Goal: Information Seeking & Learning: Learn about a topic

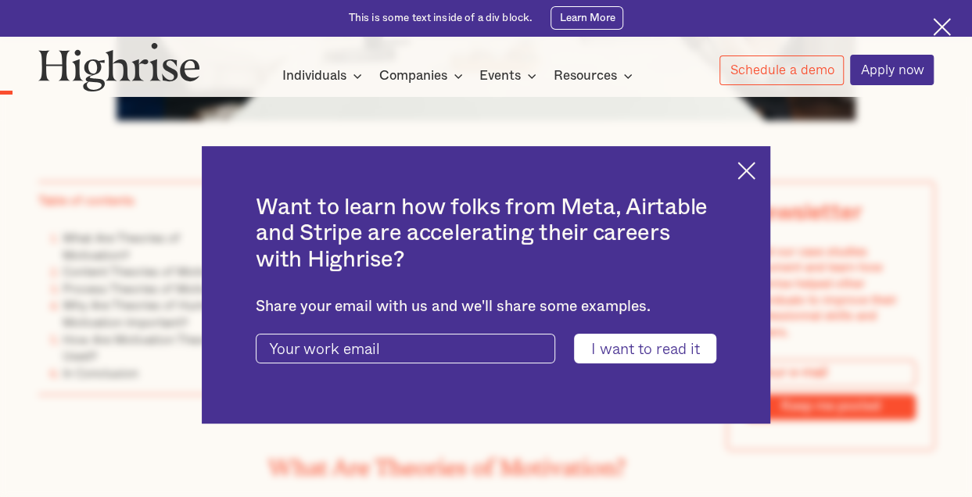
scroll to position [828, 0]
click at [686, 356] on input "I want to read it" at bounding box center [645, 349] width 142 height 30
click at [761, 179] on div "Want to learn how folks from Meta, Airtable and Stripe are accelerating their c…" at bounding box center [486, 285] width 569 height 278
click at [752, 173] on img at bounding box center [746, 171] width 18 height 18
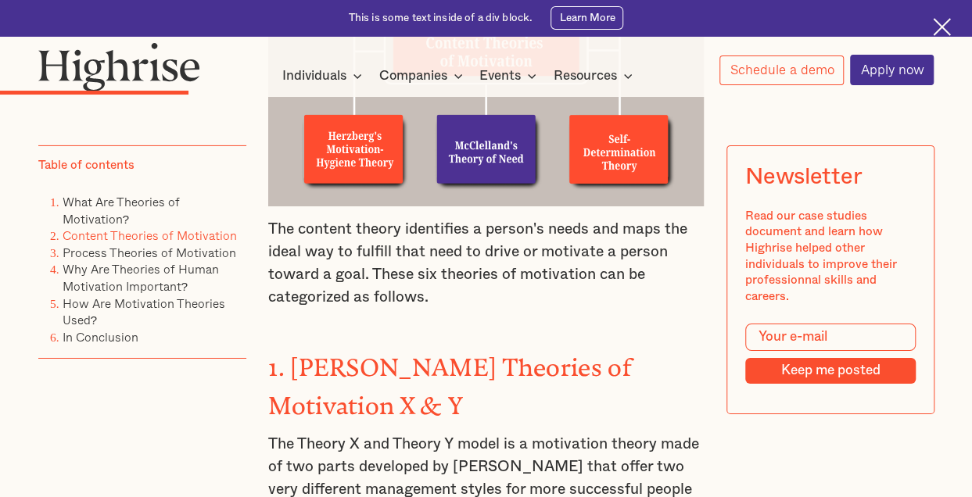
scroll to position [2490, 0]
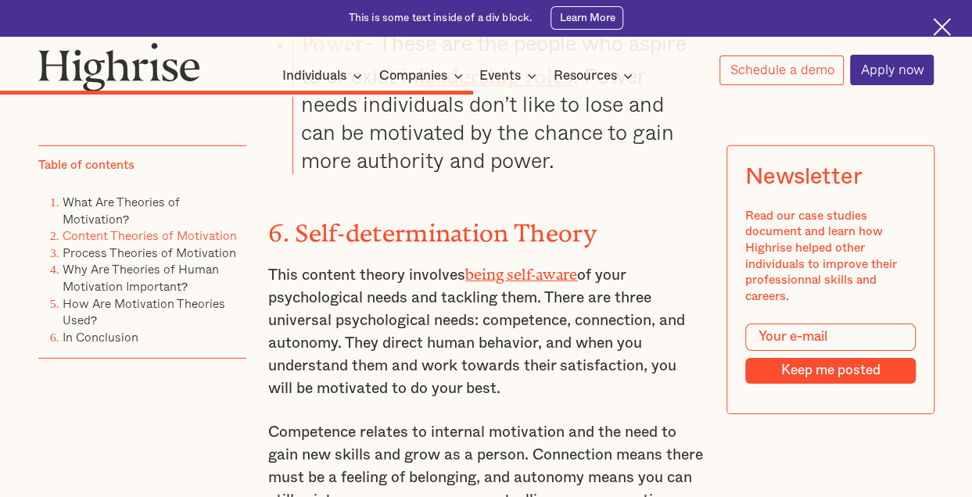
scroll to position [5276, 0]
click at [415, 422] on p "Competence relates to internal motivation and the need to gain new skills and g…" at bounding box center [485, 467] width 435 height 91
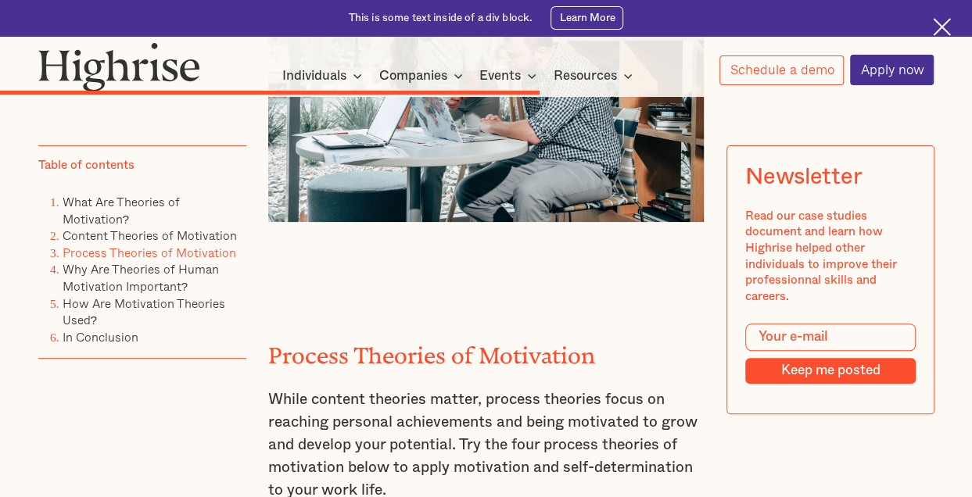
scroll to position [5911, 0]
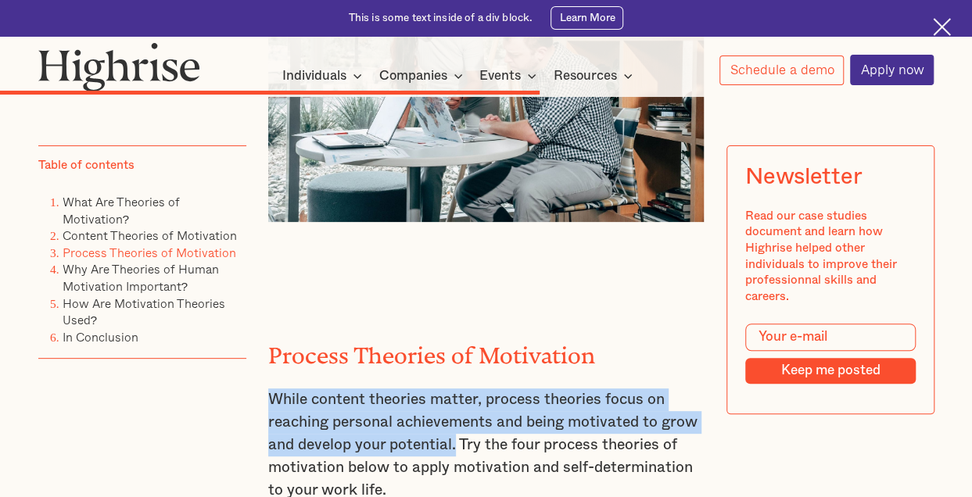
drag, startPoint x: 266, startPoint y: 304, endPoint x: 454, endPoint y: 354, distance: 194.9
click at [454, 388] on p "While content theories matter, process theories focus on reaching personal achi…" at bounding box center [485, 444] width 435 height 113
copy p "While content theories matter, process theories focus on reaching personal achi…"
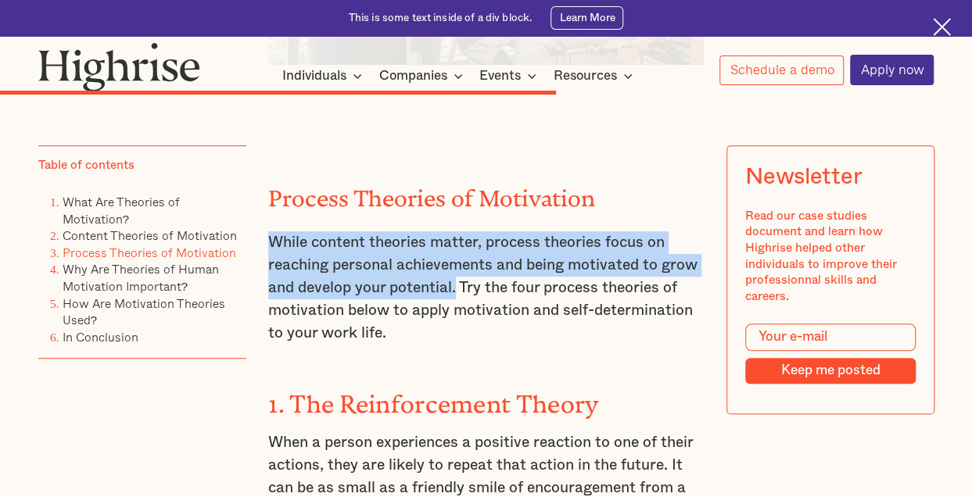
scroll to position [6067, 0]
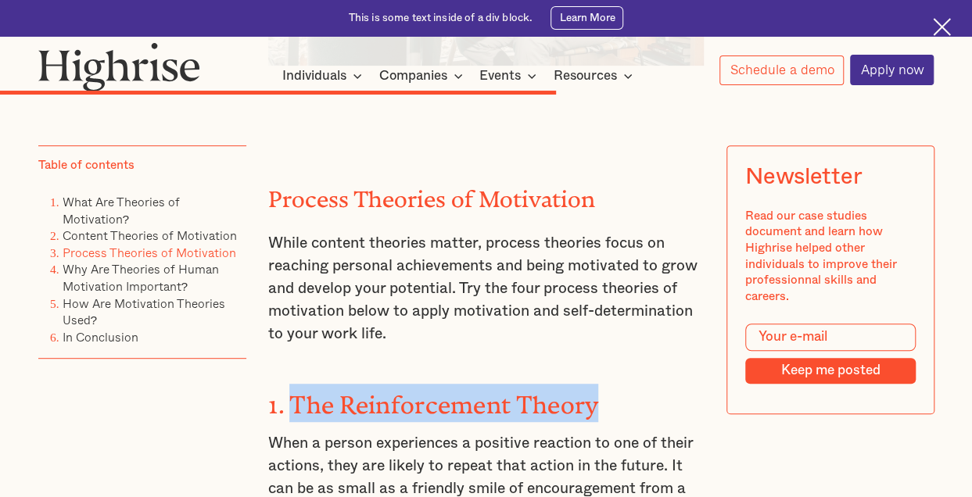
drag, startPoint x: 291, startPoint y: 308, endPoint x: 604, endPoint y: 310, distance: 313.4
click at [604, 384] on h3 "1. The Reinforcement Theory" at bounding box center [485, 403] width 435 height 38
copy strong "The Reinforcement Theory"
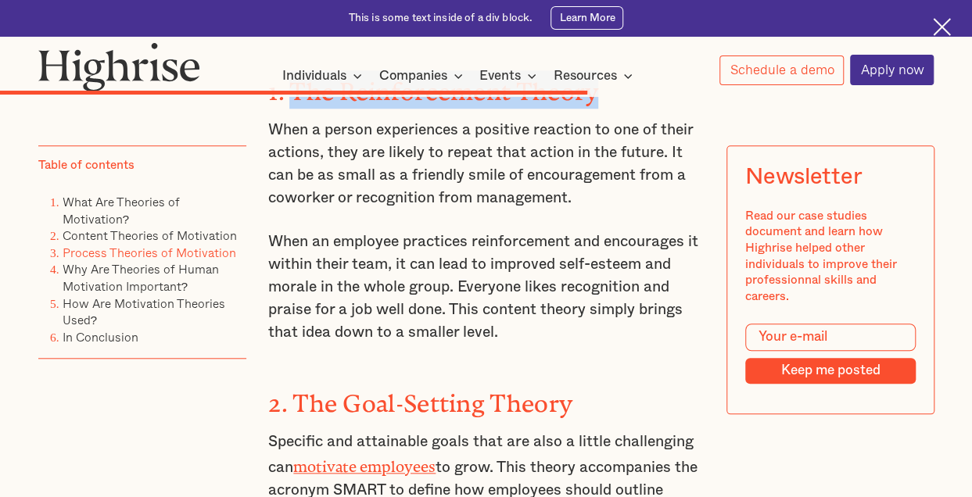
scroll to position [6414, 0]
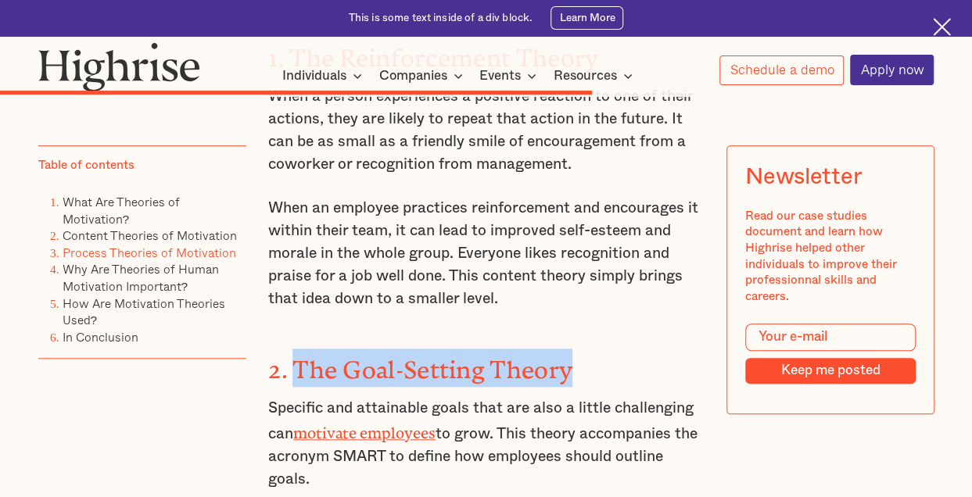
drag, startPoint x: 293, startPoint y: 271, endPoint x: 572, endPoint y: 285, distance: 279.4
click at [572, 349] on h3 "2. The Goal-Setting Theory" at bounding box center [485, 368] width 435 height 38
copy strong "The Goal-Setting Theory"
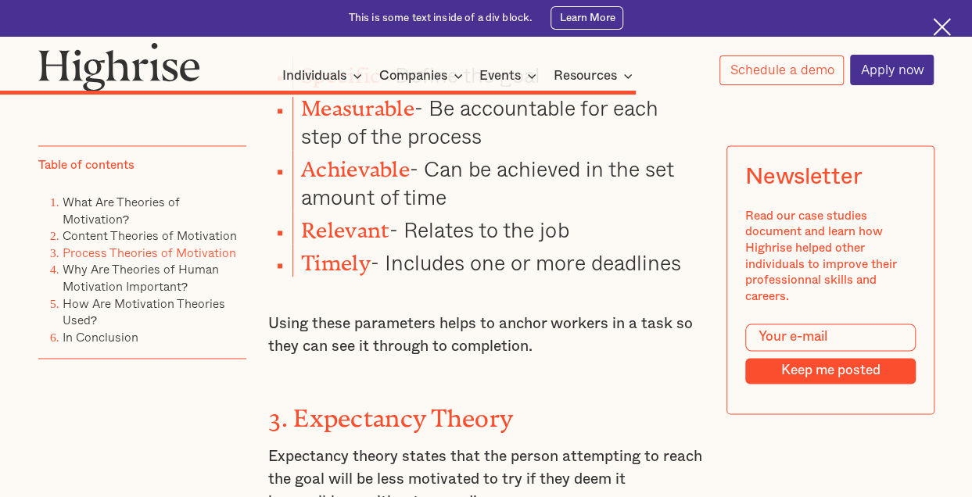
scroll to position [6874, 0]
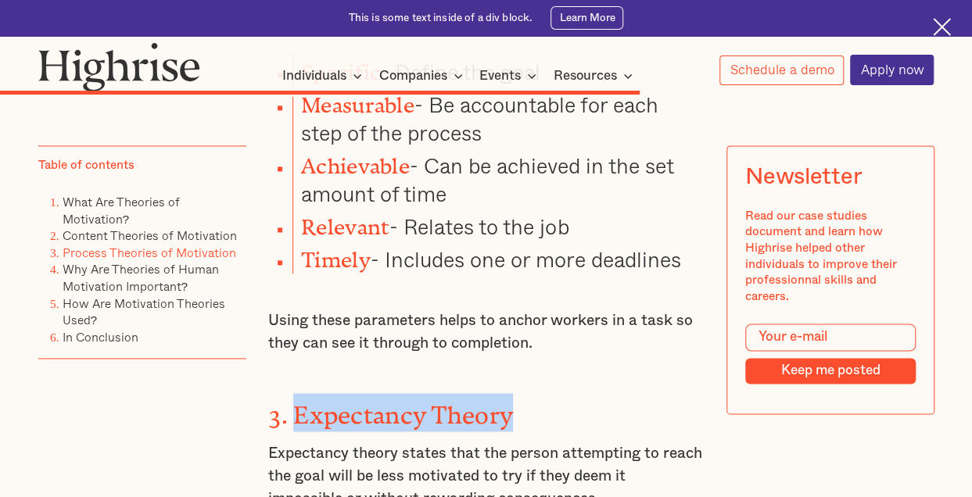
drag, startPoint x: 296, startPoint y: 293, endPoint x: 542, endPoint y: 268, distance: 246.7
copy strong "Expectancy Theory"
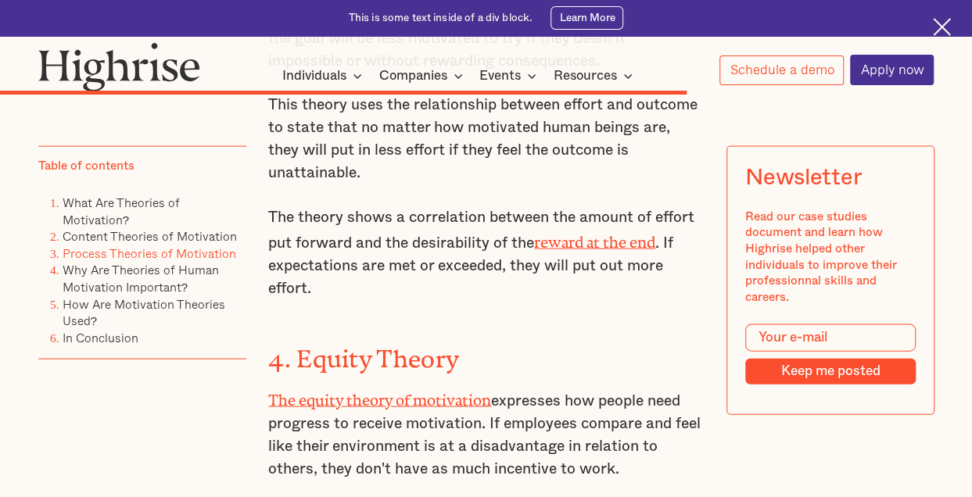
scroll to position [7319, 0]
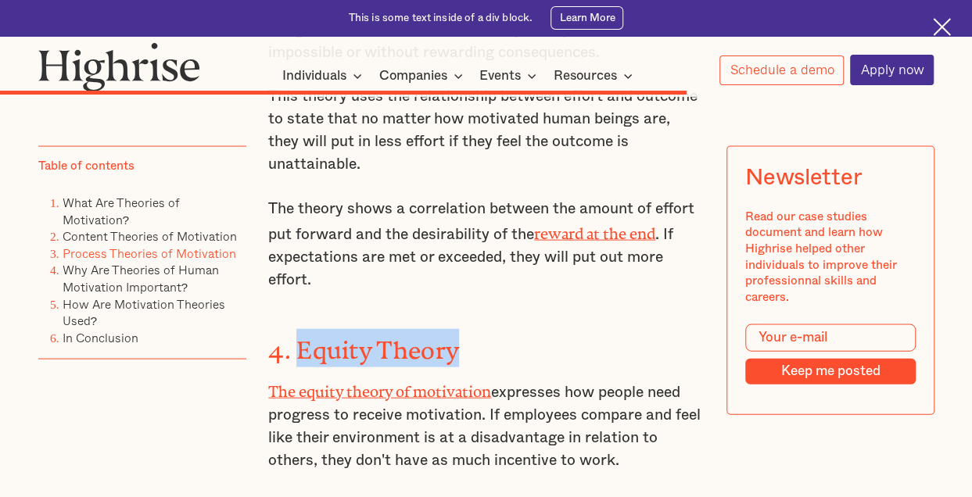
drag, startPoint x: 300, startPoint y: 193, endPoint x: 495, endPoint y: 181, distance: 195.0
click at [495, 181] on div "Process Theories of Motivation While content theories matter, process theories …" at bounding box center [485, 445] width 435 height 3130
copy strong "Equity Theory"
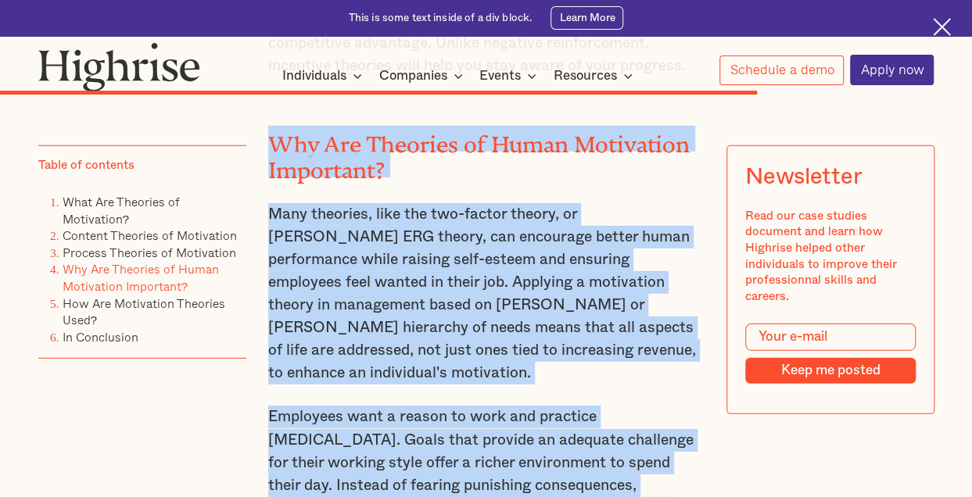
scroll to position [8022, 0]
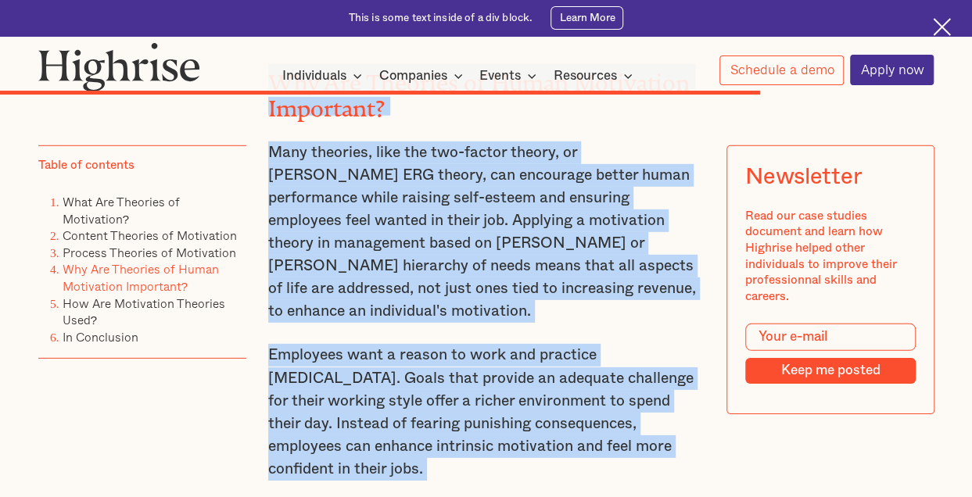
drag, startPoint x: 270, startPoint y: 159, endPoint x: 366, endPoint y: 299, distance: 169.3
copy div "Why Are Theories of Human Motivation Important? Many theories, like the two-fac…"
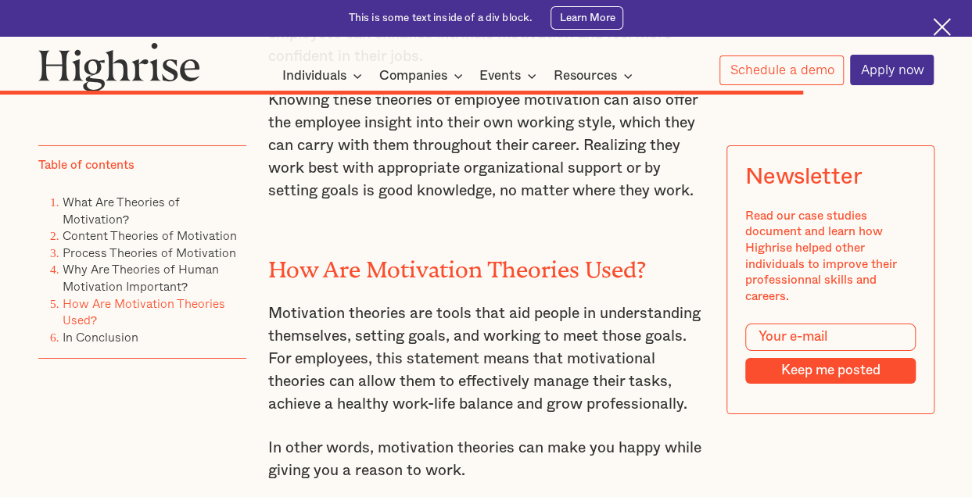
scroll to position [8435, 0]
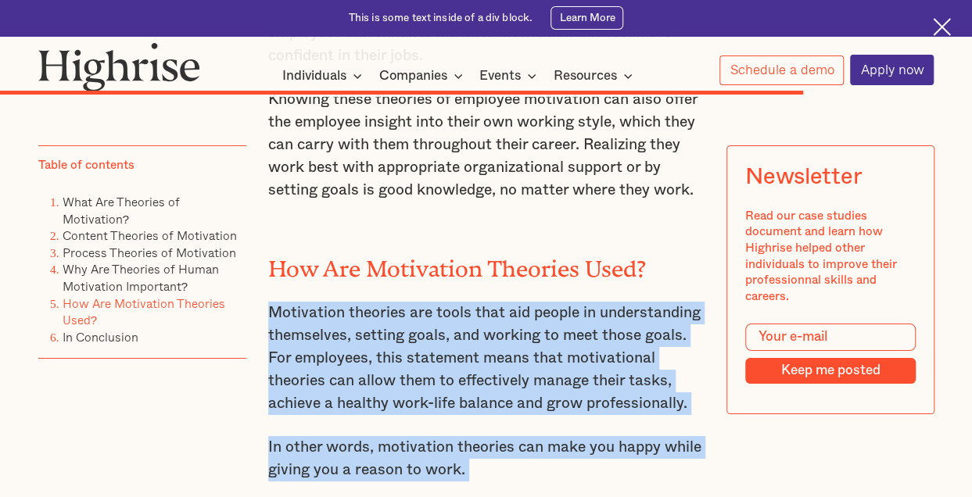
drag, startPoint x: 267, startPoint y: 154, endPoint x: 502, endPoint y: 427, distance: 359.7
drag, startPoint x: 267, startPoint y: 145, endPoint x: 564, endPoint y: 420, distance: 404.3
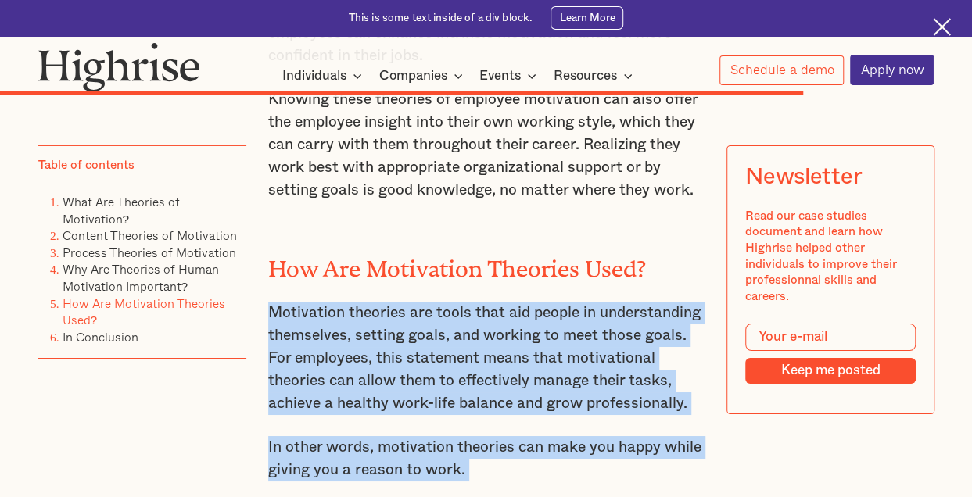
drag, startPoint x: 519, startPoint y: 441, endPoint x: 266, endPoint y: 145, distance: 389.7
drag, startPoint x: 272, startPoint y: 149, endPoint x: 524, endPoint y: 420, distance: 369.4
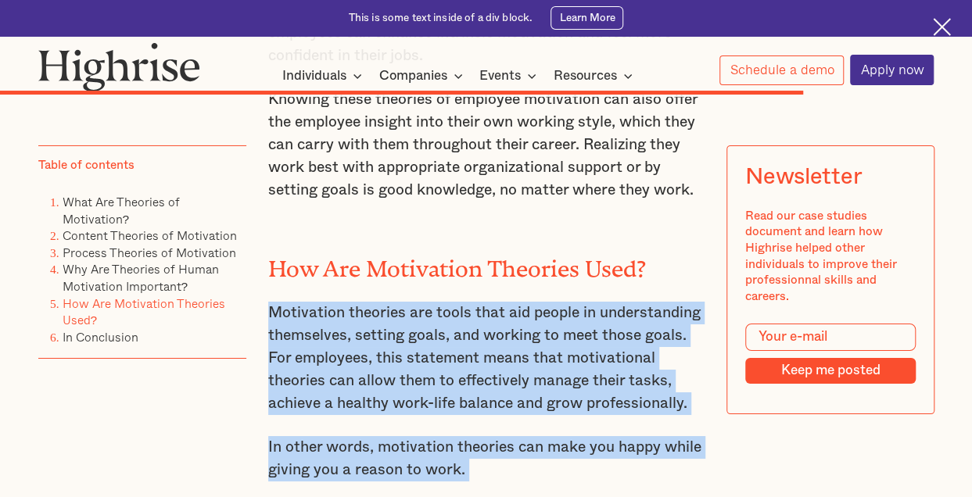
drag, startPoint x: 267, startPoint y: 145, endPoint x: 539, endPoint y: 424, distance: 389.7
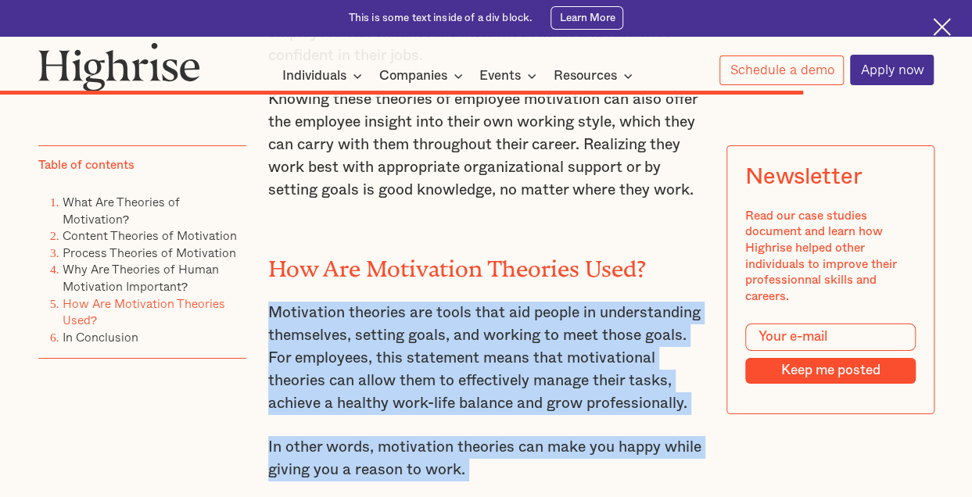
drag, startPoint x: 539, startPoint y: 424, endPoint x: 267, endPoint y: 145, distance: 389.7
click at [268, 302] on p "Motivation theories are tools that aid people in understanding themselves, sett…" at bounding box center [485, 358] width 435 height 113
drag, startPoint x: 267, startPoint y: 145, endPoint x: 479, endPoint y: 413, distance: 341.7
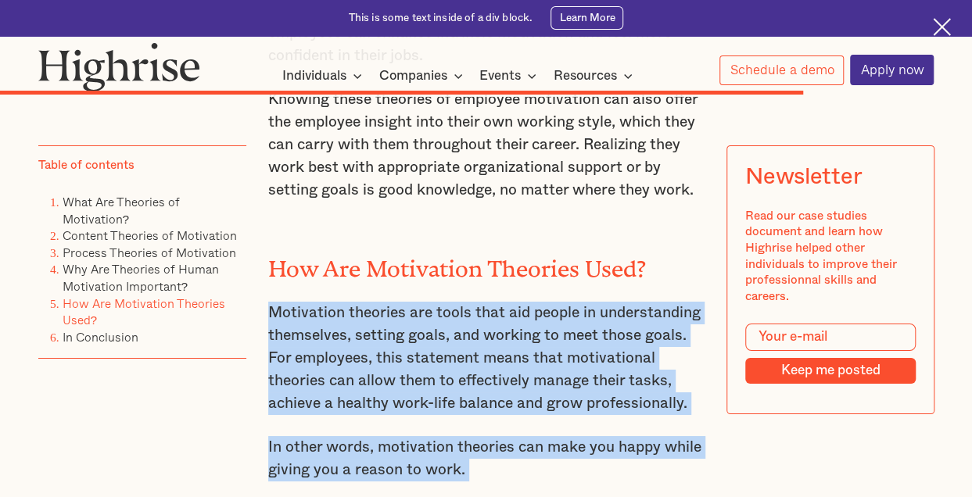
drag, startPoint x: 477, startPoint y: 423, endPoint x: 263, endPoint y: 158, distance: 340.7
click at [497, 436] on p "In other words, motivation theories can make you happy while giving you a reaso…" at bounding box center [485, 458] width 435 height 45
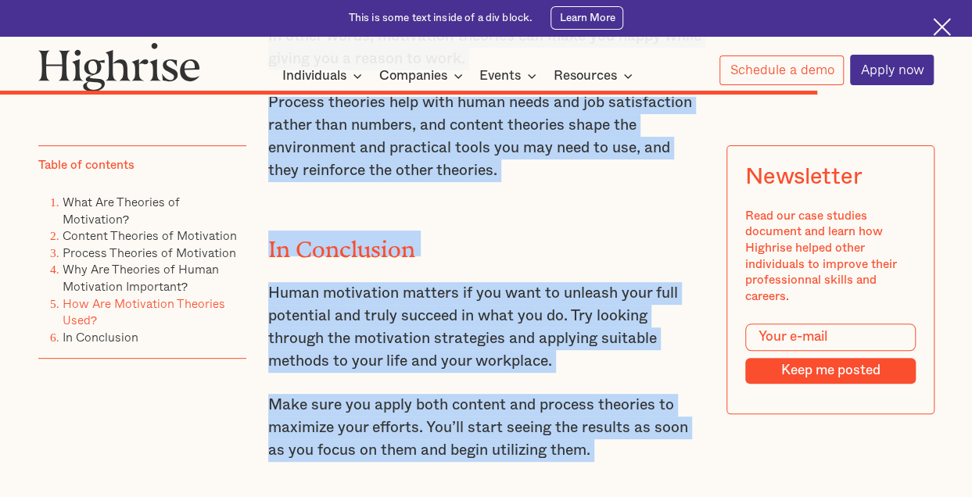
drag, startPoint x: 266, startPoint y: 149, endPoint x: 550, endPoint y: 501, distance: 453.0
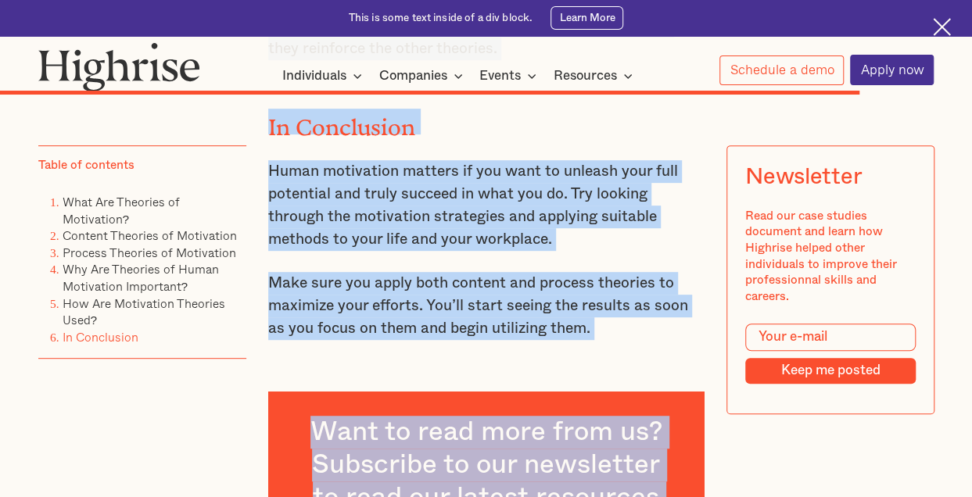
drag, startPoint x: 506, startPoint y: 428, endPoint x: 496, endPoint y: 405, distance: 25.6
drag, startPoint x: 496, startPoint y: 405, endPoint x: 457, endPoint y: 209, distance: 199.3
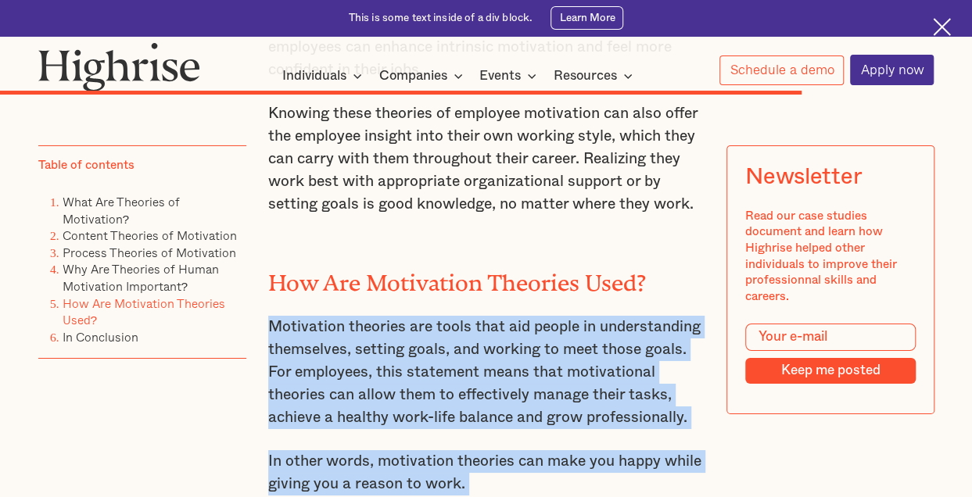
scroll to position [8423, 0]
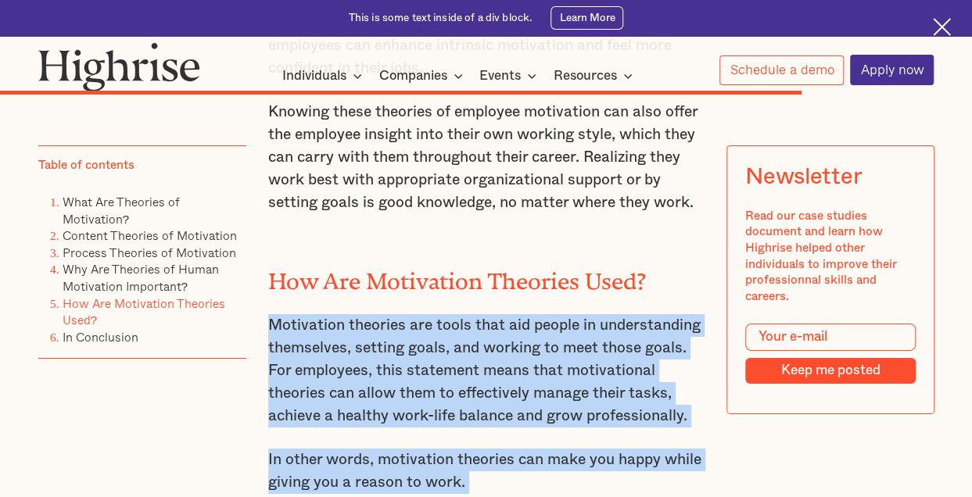
click at [457, 314] on p "Motivation theories are tools that aid people in understanding themselves, sett…" at bounding box center [485, 370] width 435 height 113
drag, startPoint x: 275, startPoint y: 157, endPoint x: 497, endPoint y: 421, distance: 345.1
drag, startPoint x: 485, startPoint y: 428, endPoint x: 258, endPoint y: 160, distance: 351.0
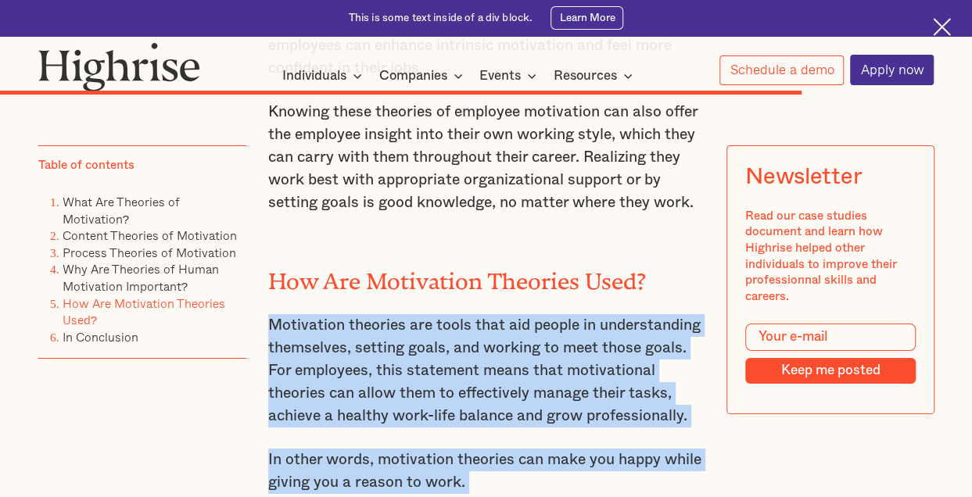
drag, startPoint x: 268, startPoint y: 160, endPoint x: 510, endPoint y: 443, distance: 372.0
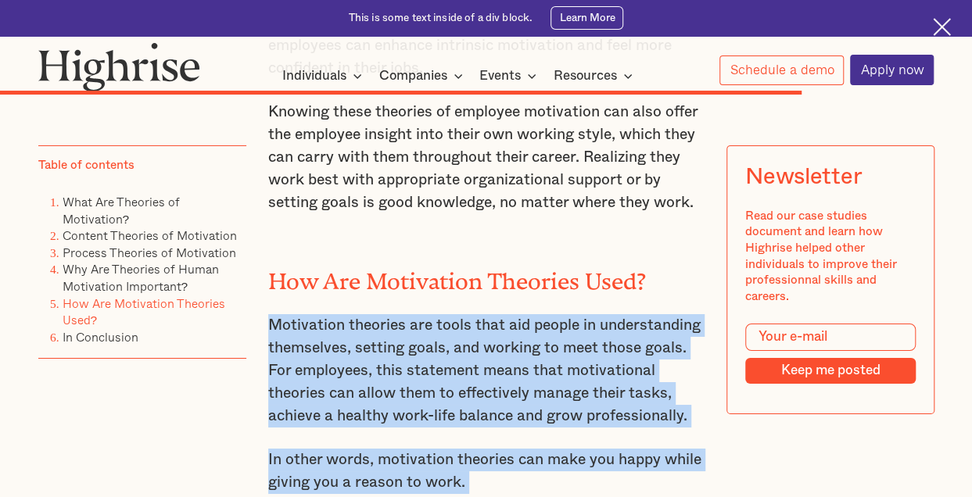
drag, startPoint x: 265, startPoint y: 170, endPoint x: 483, endPoint y: 459, distance: 362.2
drag, startPoint x: 275, startPoint y: 169, endPoint x: 478, endPoint y: 421, distance: 324.1
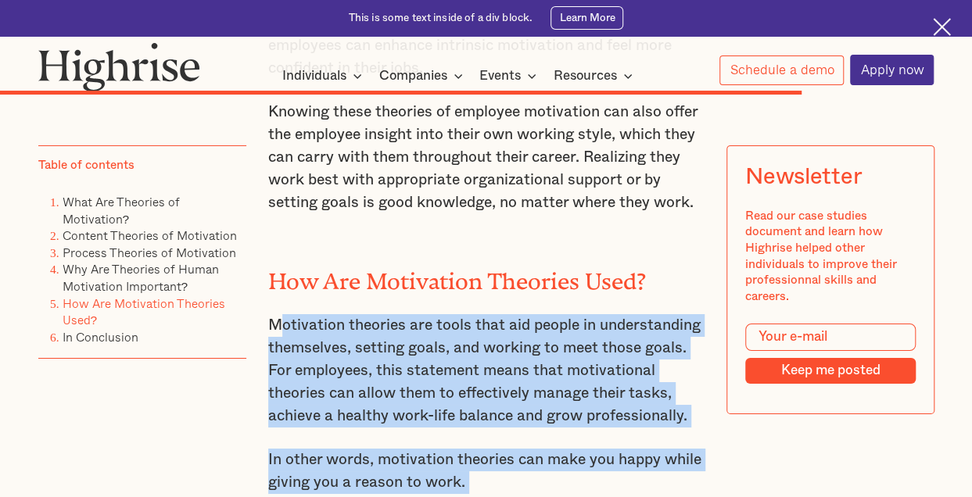
drag, startPoint x: 478, startPoint y: 421, endPoint x: 266, endPoint y: 156, distance: 340.3
click at [268, 314] on p "Motivation theories are tools that aid people in understanding themselves, sett…" at bounding box center [485, 370] width 435 height 113
drag, startPoint x: 266, startPoint y: 156, endPoint x: 477, endPoint y: 442, distance: 355.5
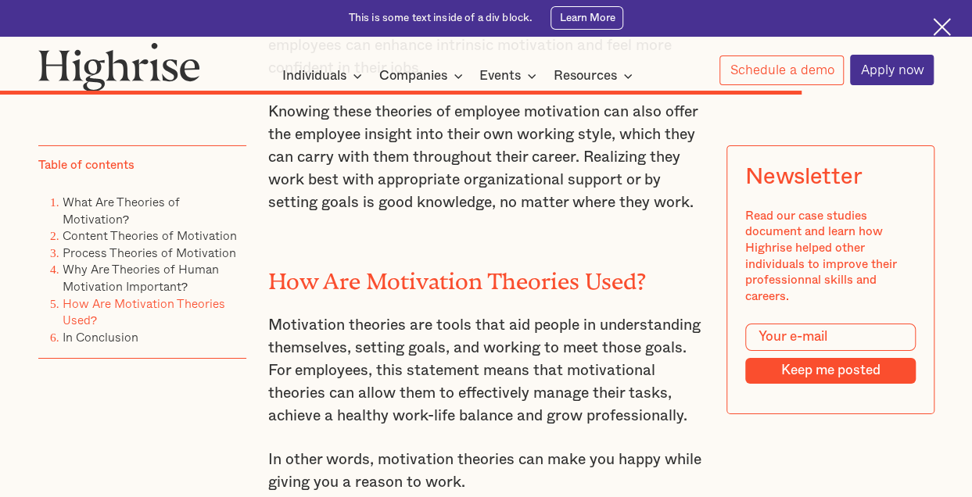
click at [336, 314] on p "Motivation theories are tools that aid people in understanding themselves, sett…" at bounding box center [485, 370] width 435 height 113
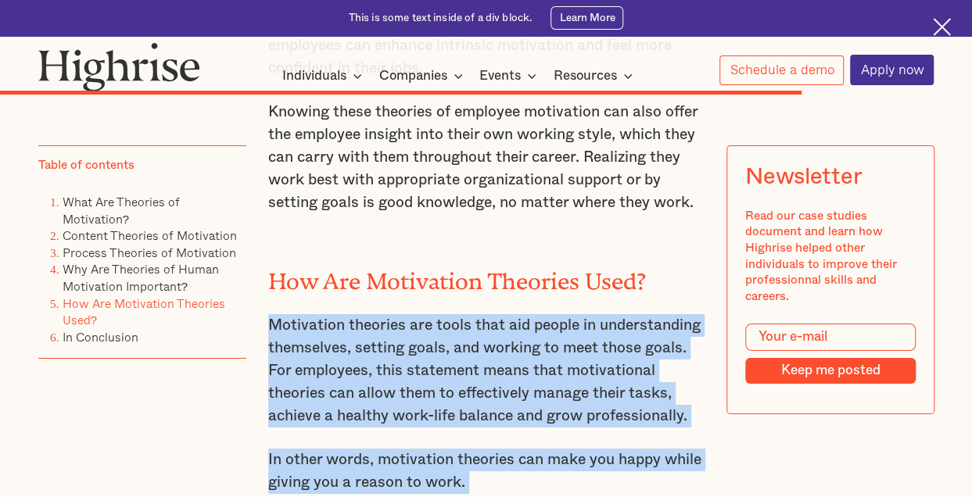
drag, startPoint x: 267, startPoint y: 154, endPoint x: 532, endPoint y: 435, distance: 386.5
drag, startPoint x: 532, startPoint y: 435, endPoint x: 295, endPoint y: 171, distance: 355.3
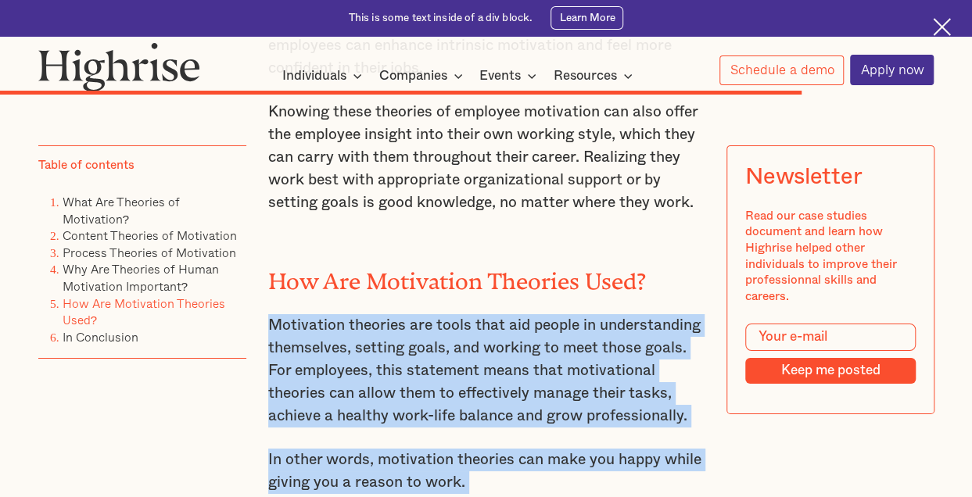
drag, startPoint x: 295, startPoint y: 171, endPoint x: 278, endPoint y: 152, distance: 24.9
click at [278, 314] on p "Motivation theories are tools that aid people in understanding themselves, sett…" at bounding box center [485, 370] width 435 height 113
drag, startPoint x: 268, startPoint y: 159, endPoint x: 563, endPoint y: 451, distance: 415.1
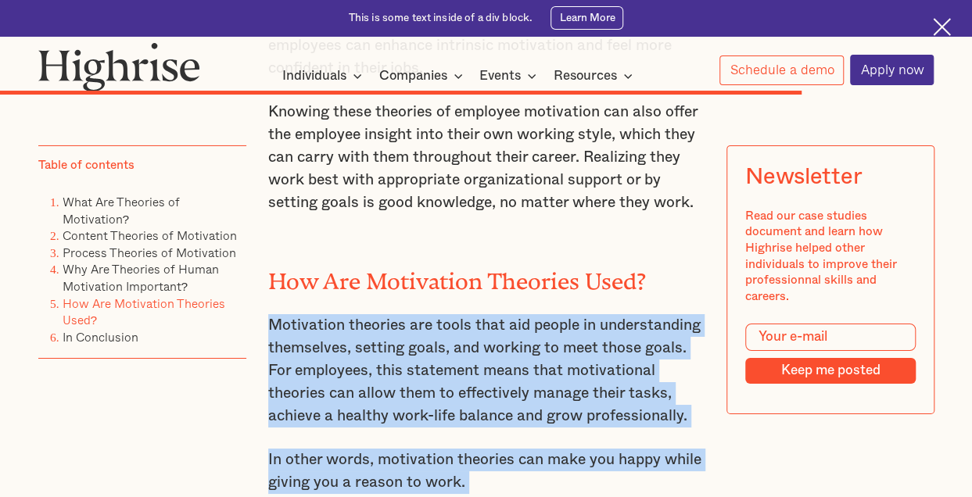
drag, startPoint x: 527, startPoint y: 454, endPoint x: 270, endPoint y: 160, distance: 390.0
click at [270, 314] on p "Motivation theories are tools that aid people in understanding themselves, sett…" at bounding box center [485, 370] width 435 height 113
drag, startPoint x: 270, startPoint y: 160, endPoint x: 472, endPoint y: 449, distance: 352.6
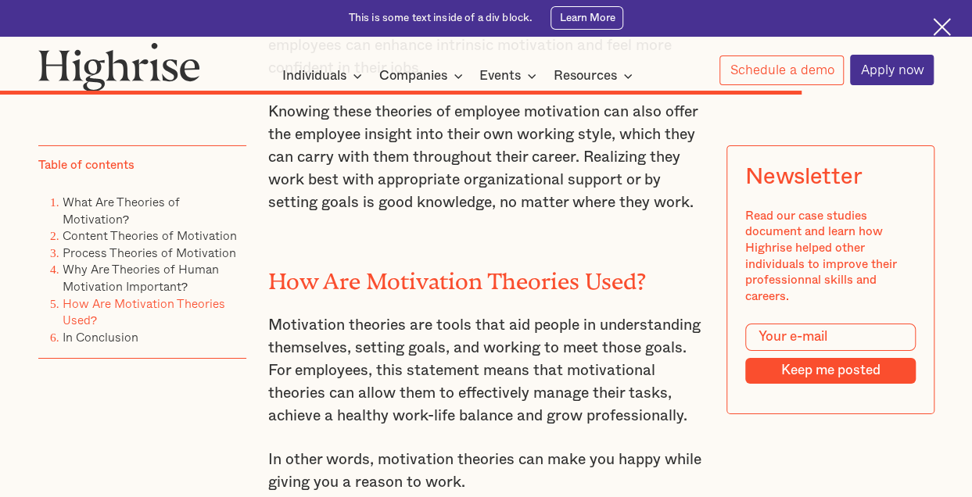
drag, startPoint x: 472, startPoint y: 449, endPoint x: 442, endPoint y: 421, distance: 41.5
click at [396, 449] on p "In other words, motivation theories can make you happy while giving you a reaso…" at bounding box center [485, 471] width 435 height 45
click at [268, 314] on p "Motivation theories are tools that aid people in understanding themselves, sett…" at bounding box center [485, 370] width 435 height 113
click at [378, 314] on p "Motivation theories are tools that aid people in understanding themselves, sett…" at bounding box center [485, 370] width 435 height 113
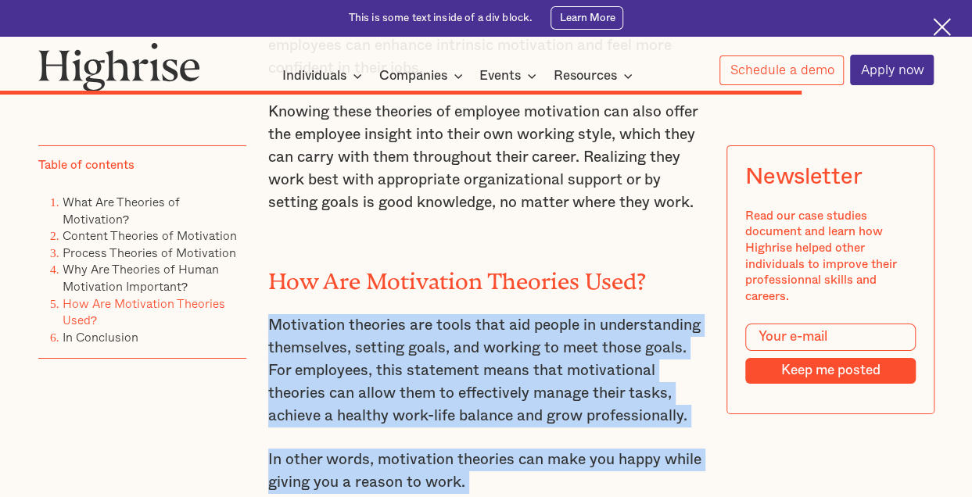
drag, startPoint x: 267, startPoint y: 154, endPoint x: 522, endPoint y: 417, distance: 365.9
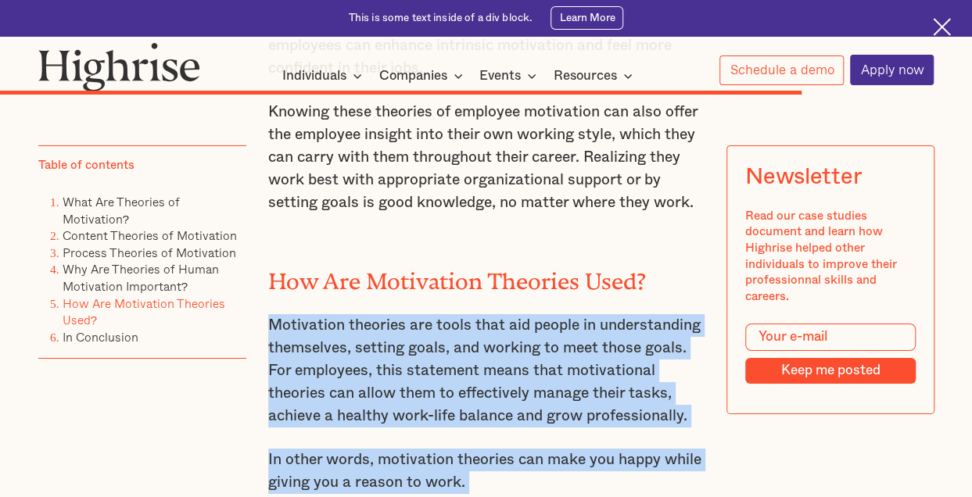
drag, startPoint x: 478, startPoint y: 453, endPoint x: 261, endPoint y: 168, distance: 358.0
drag, startPoint x: 261, startPoint y: 168, endPoint x: 286, endPoint y: 141, distance: 36.5
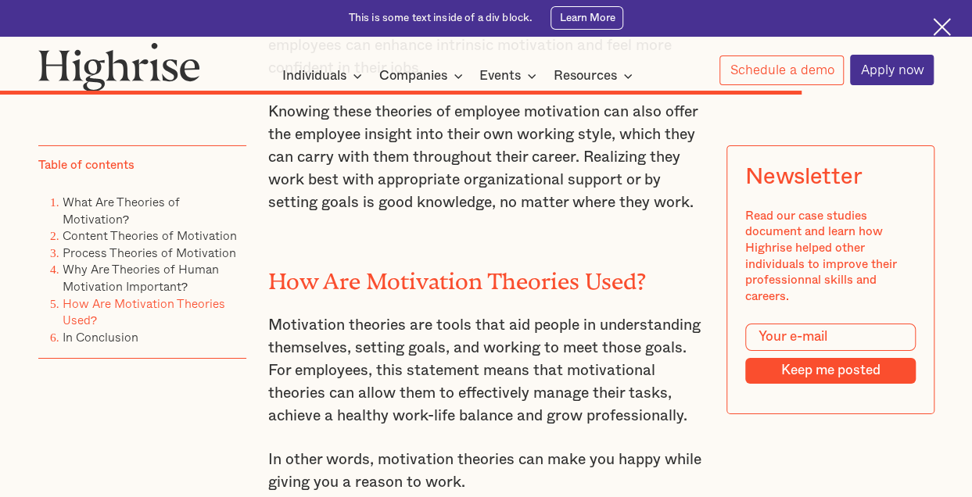
click at [277, 314] on p "Motivation theories are tools that aid people in understanding themselves, sett…" at bounding box center [485, 370] width 435 height 113
click at [268, 314] on p "Motivation theories are tools that aid people in understanding themselves, sett…" at bounding box center [485, 370] width 435 height 113
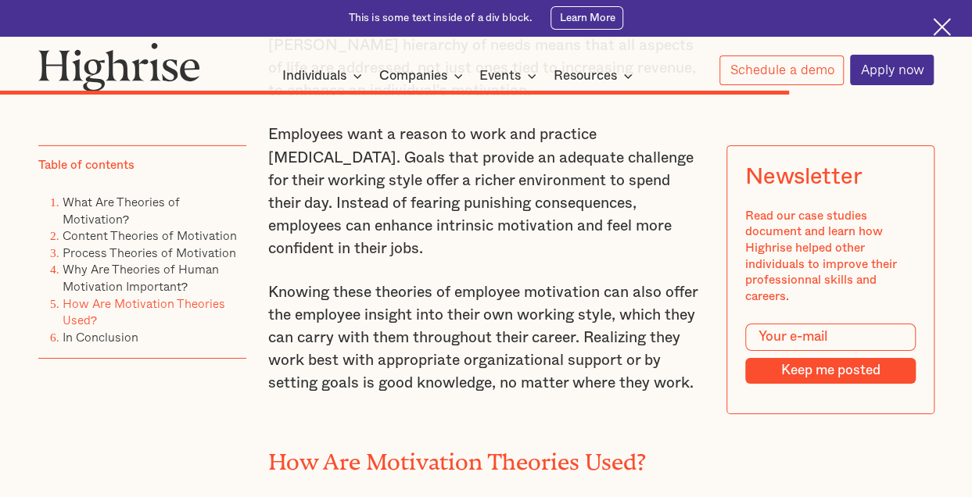
scroll to position [8129, 0]
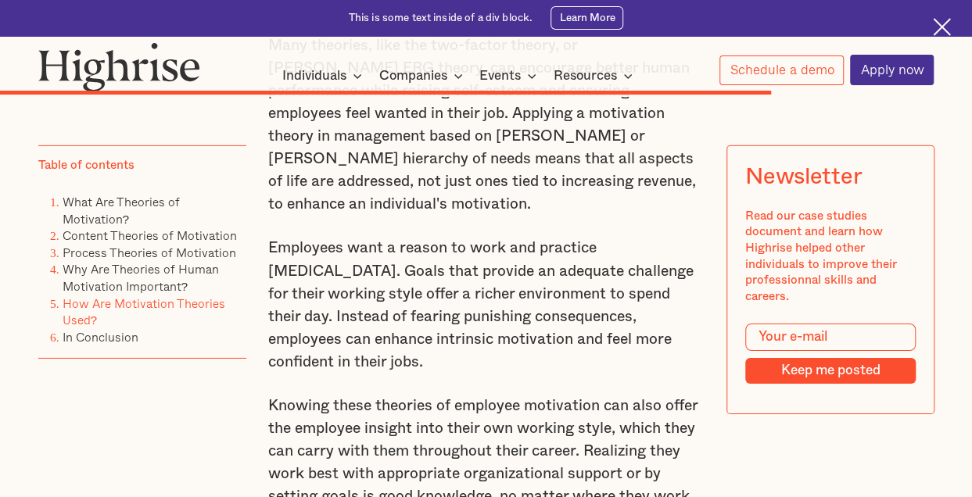
click at [423, 395] on p "Knowing these theories of employee motivation can also offer the employee insig…" at bounding box center [485, 451] width 435 height 113
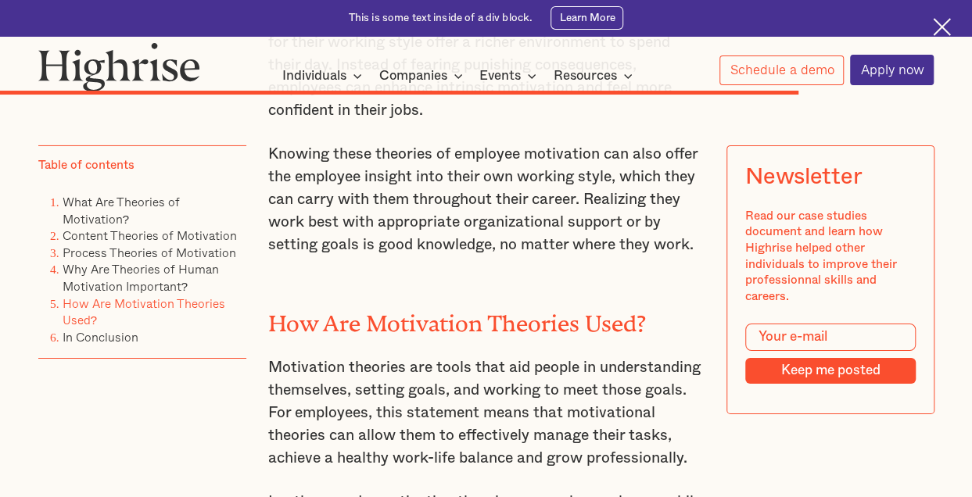
scroll to position [8387, 0]
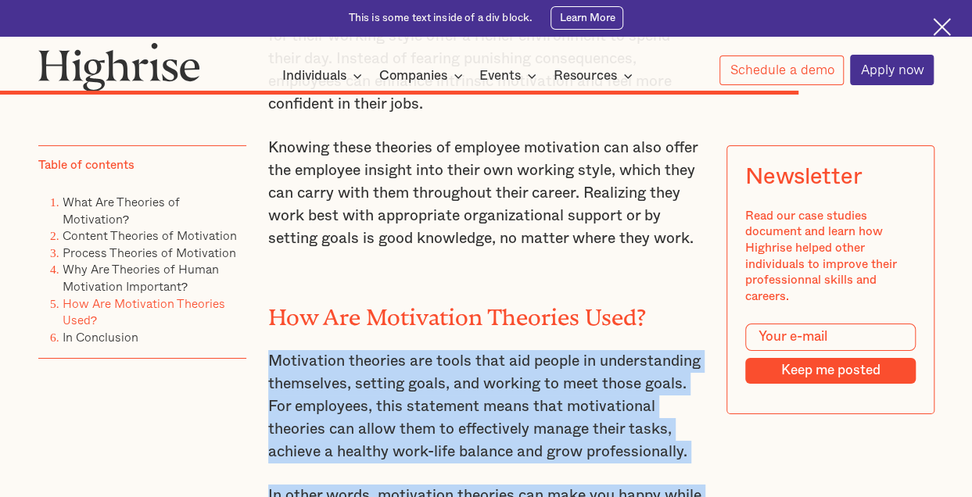
drag, startPoint x: 269, startPoint y: 198, endPoint x: 478, endPoint y: 473, distance: 345.8
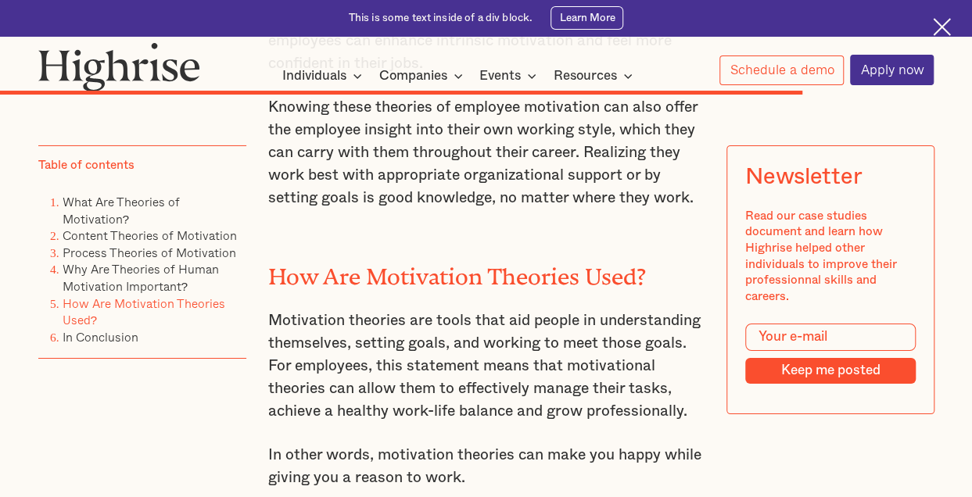
scroll to position [8428, 0]
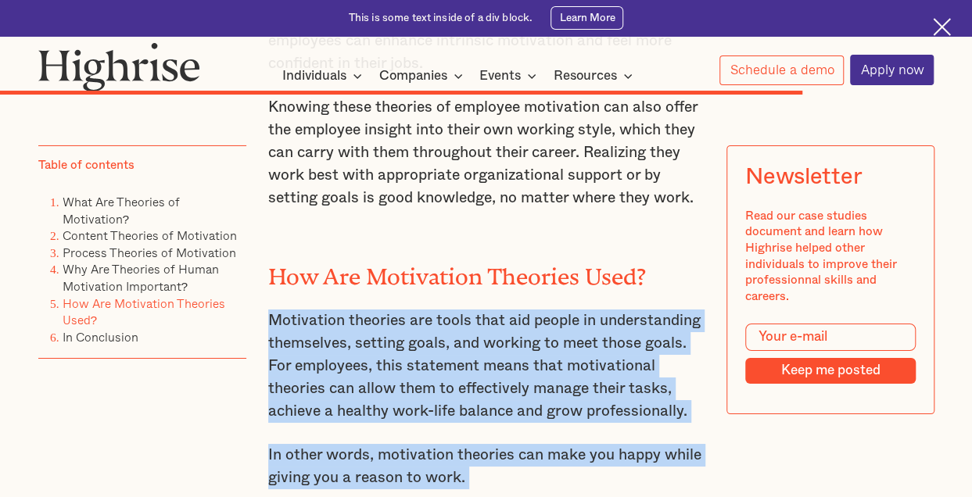
drag, startPoint x: 266, startPoint y: 163, endPoint x: 506, endPoint y: 424, distance: 355.1
drag, startPoint x: 488, startPoint y: 430, endPoint x: 269, endPoint y: 159, distance: 348.5
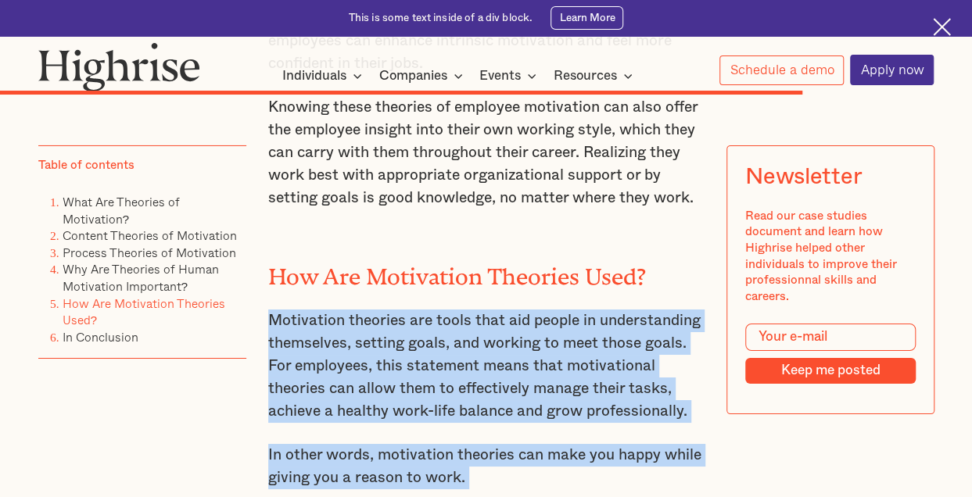
click at [269, 310] on p "Motivation theories are tools that aid people in understanding themselves, sett…" at bounding box center [485, 366] width 435 height 113
drag, startPoint x: 269, startPoint y: 159, endPoint x: 438, endPoint y: 460, distance: 345.7
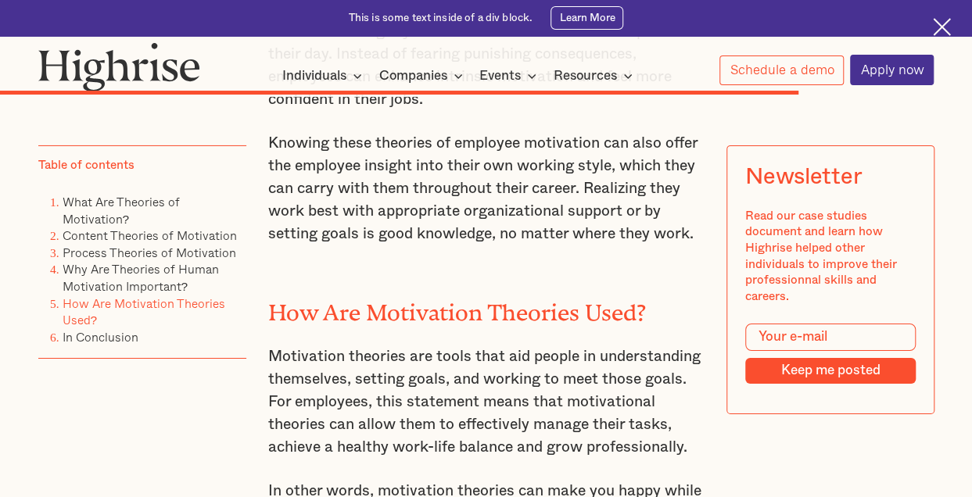
scroll to position [8390, 0]
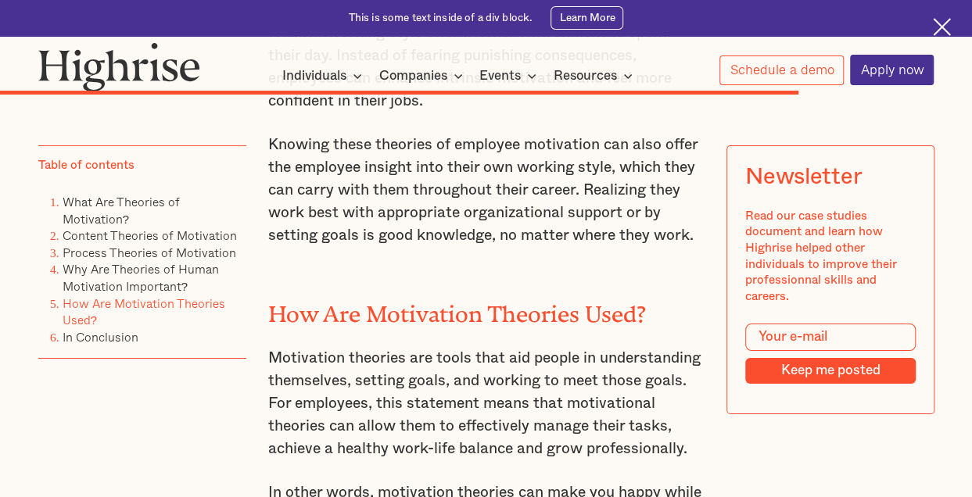
click at [370, 347] on p "Motivation theories are tools that aid people in understanding themselves, sett…" at bounding box center [485, 403] width 435 height 113
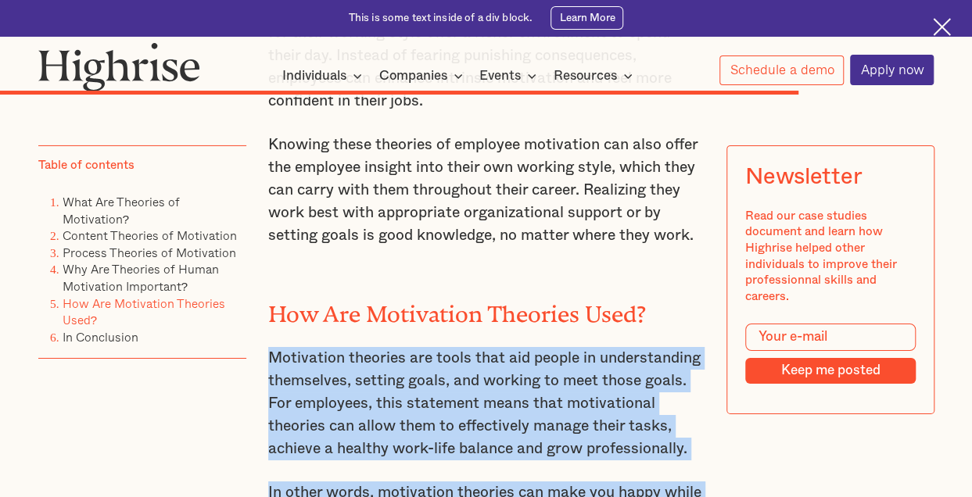
drag, startPoint x: 269, startPoint y: 196, endPoint x: 524, endPoint y: 469, distance: 373.3
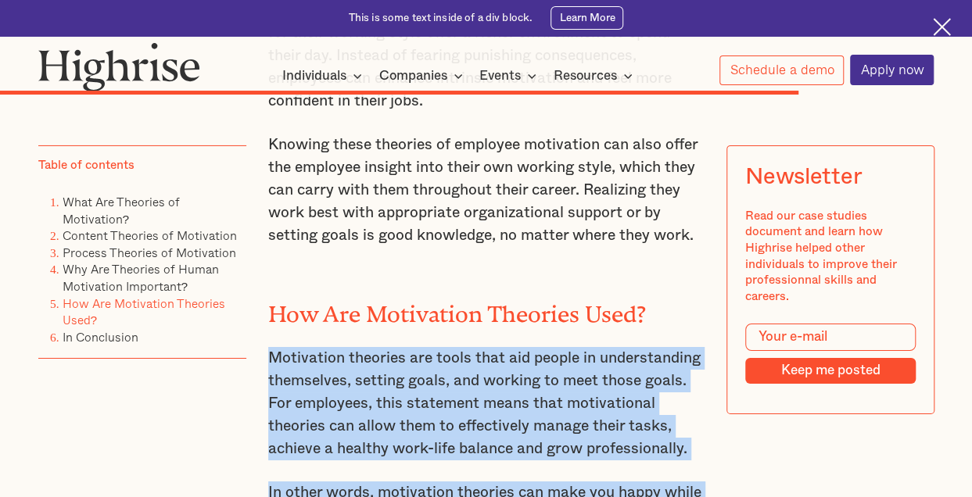
drag, startPoint x: 524, startPoint y: 469, endPoint x: 281, endPoint y: 196, distance: 364.9
click at [281, 347] on p "Motivation theories are tools that aid people in understanding themselves, sett…" at bounding box center [485, 403] width 435 height 113
drag, startPoint x: 269, startPoint y: 196, endPoint x: 508, endPoint y: 473, distance: 365.7
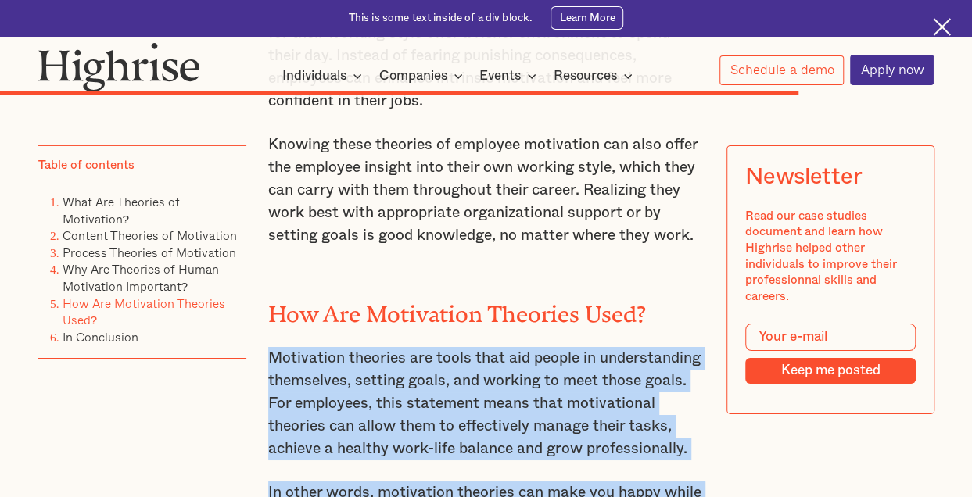
drag, startPoint x: 508, startPoint y: 473, endPoint x: 267, endPoint y: 192, distance: 370.3
click at [268, 347] on p "Motivation theories are tools that aid people in understanding themselves, sett…" at bounding box center [485, 403] width 435 height 113
drag, startPoint x: 267, startPoint y: 192, endPoint x: 472, endPoint y: 468, distance: 344.2
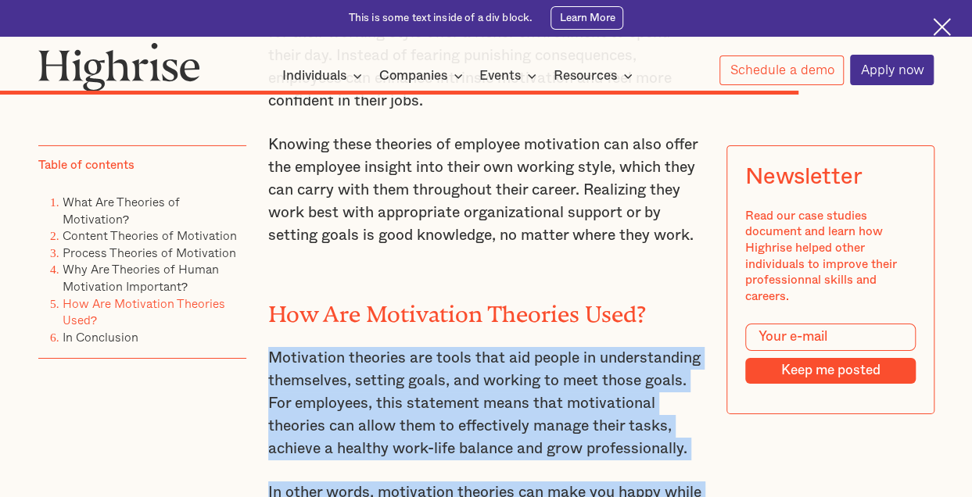
drag, startPoint x: 472, startPoint y: 468, endPoint x: 286, endPoint y: 194, distance: 331.5
click at [286, 347] on p "Motivation theories are tools that aid people in understanding themselves, sett…" at bounding box center [485, 403] width 435 height 113
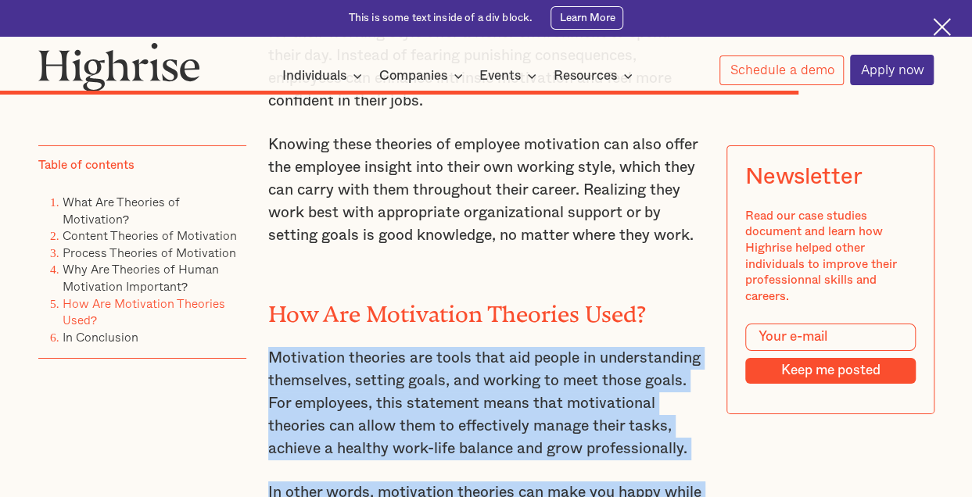
drag, startPoint x: 267, startPoint y: 196, endPoint x: 499, endPoint y: 471, distance: 358.9
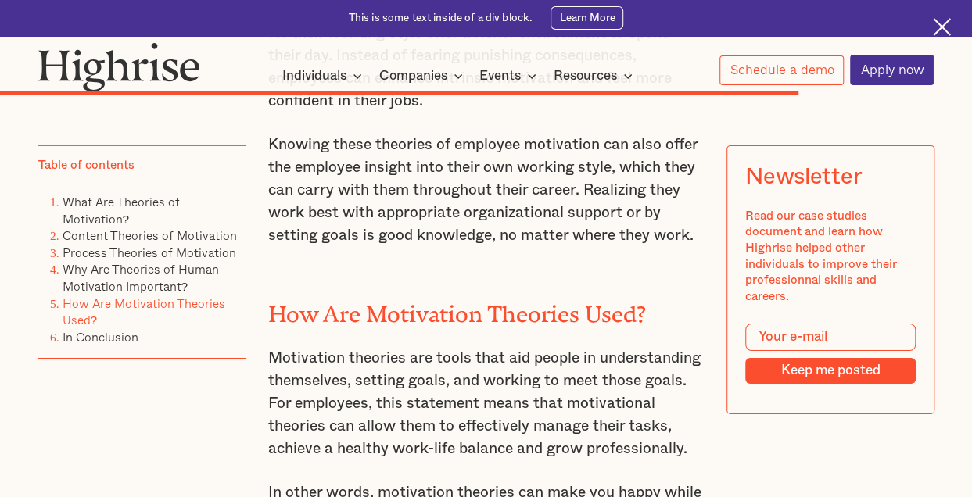
click at [517, 481] on p "In other words, motivation theories can make you happy while giving you a reaso…" at bounding box center [485, 503] width 435 height 45
click at [484, 481] on p "In other words, motivation theories can make you happy while giving you a reaso…" at bounding box center [485, 503] width 435 height 45
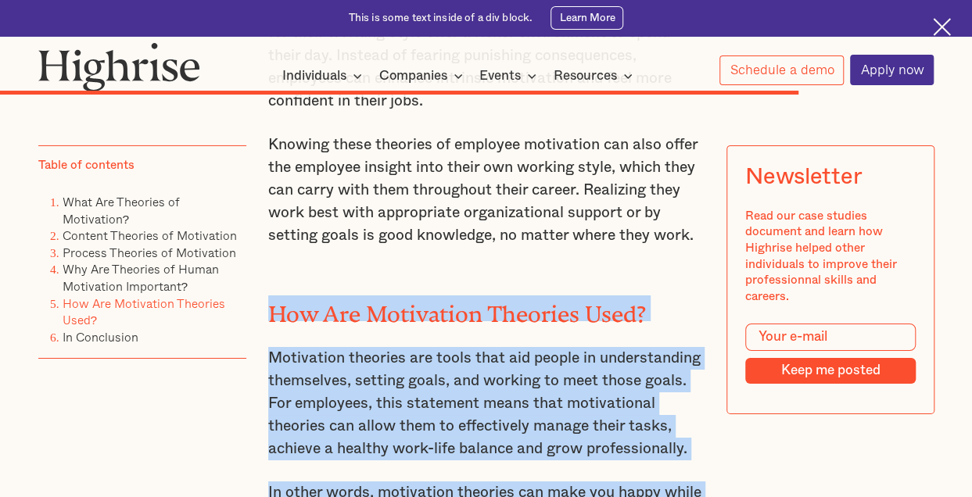
drag, startPoint x: 484, startPoint y: 363, endPoint x: 274, endPoint y: 145, distance: 302.9
click at [274, 295] on h2 "How Are Motivation Theories Used?" at bounding box center [485, 308] width 435 height 26
drag, startPoint x: 274, startPoint y: 145, endPoint x: 479, endPoint y: 371, distance: 306.0
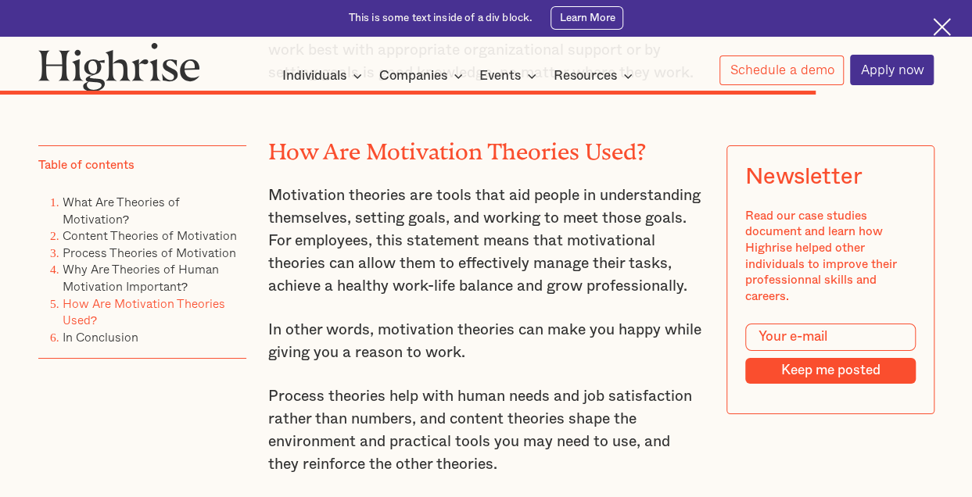
scroll to position [8550, 0]
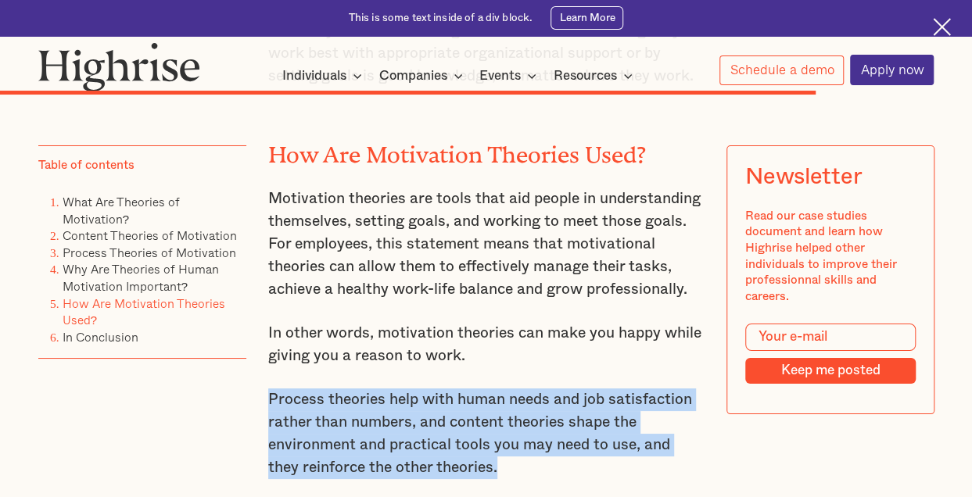
drag, startPoint x: 270, startPoint y: 238, endPoint x: 489, endPoint y: 320, distance: 234.7
click at [486, 388] on p "Process theories help with human needs and job satisfaction rather than numbers…" at bounding box center [485, 433] width 435 height 91
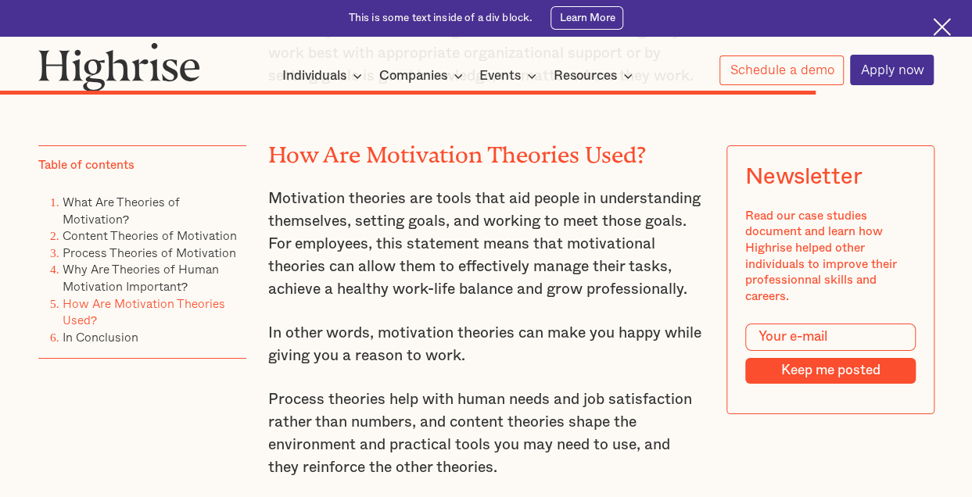
click at [486, 388] on p "Process theories help with human needs and job satisfaction rather than numbers…" at bounding box center [485, 433] width 435 height 91
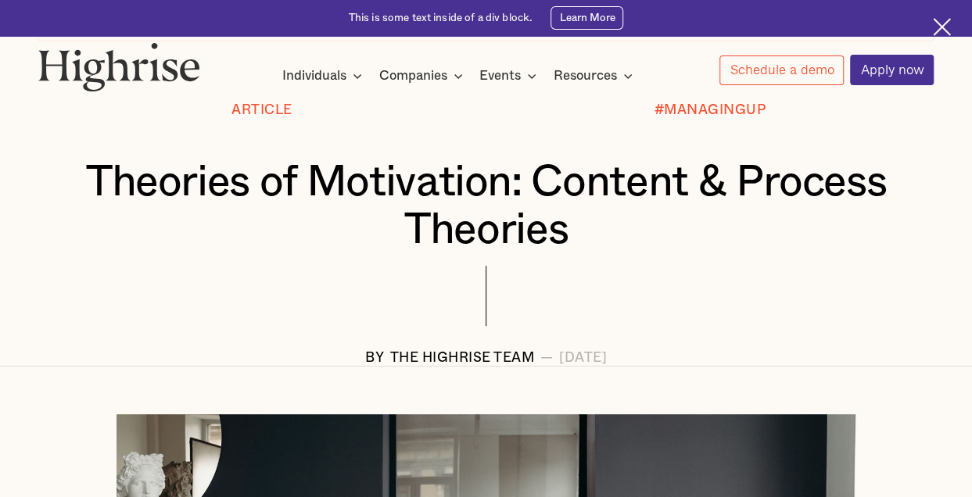
scroll to position [0, 0]
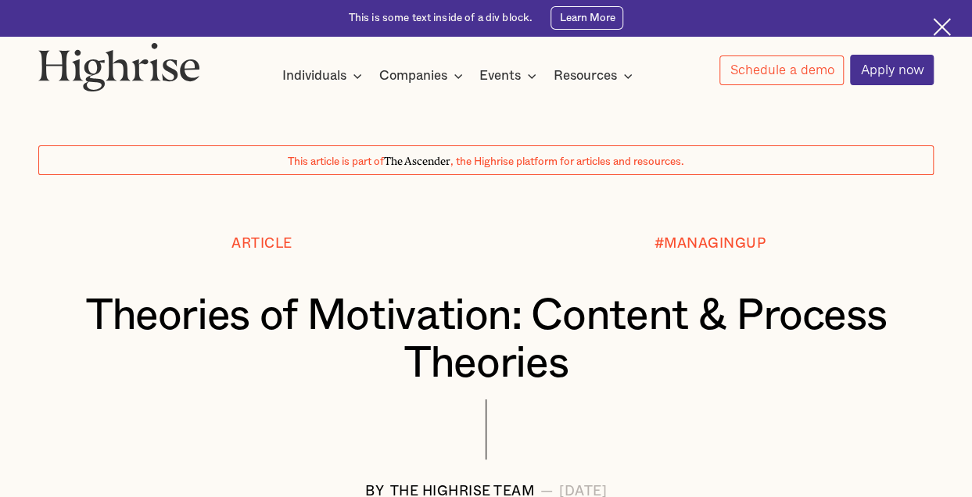
click at [317, 391] on div "Theories of Motivation: Content & Process Theories" at bounding box center [486, 346] width 896 height 106
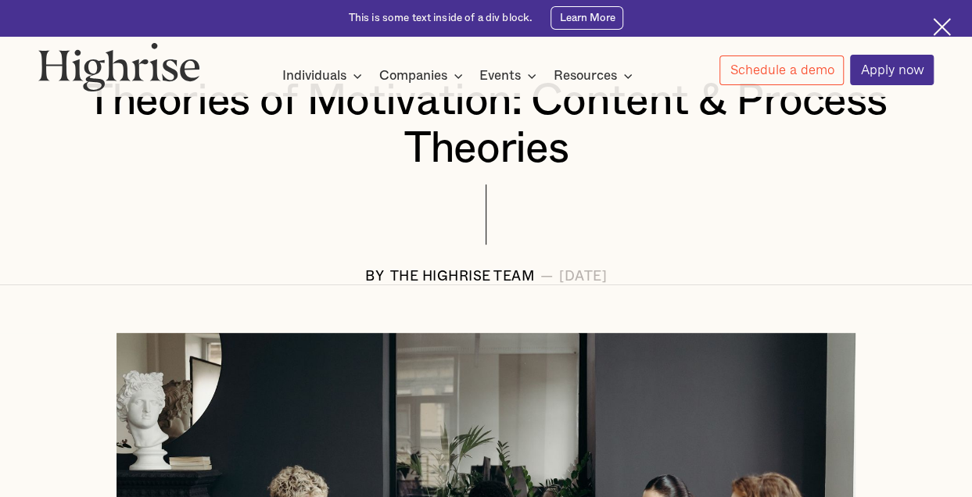
scroll to position [166, 0]
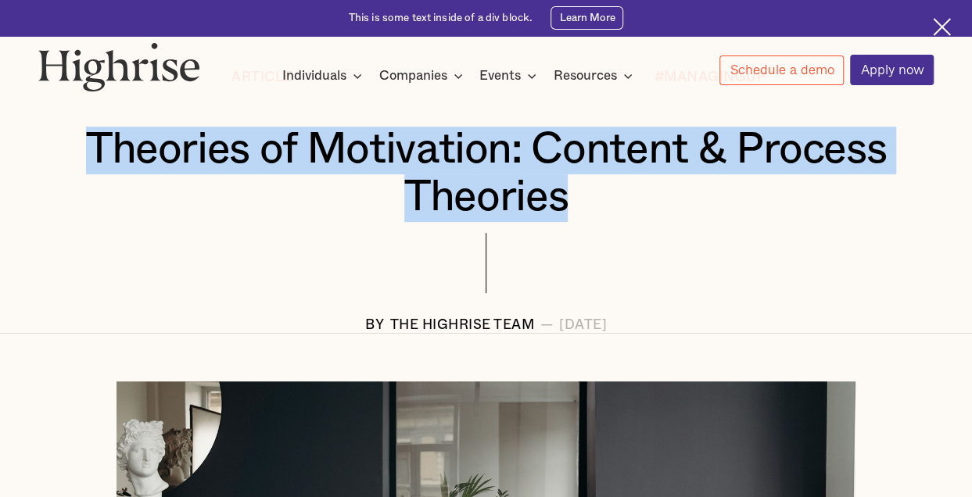
drag, startPoint x: 91, startPoint y: 149, endPoint x: 614, endPoint y: 228, distance: 528.2
click at [614, 228] on div "Theories of Motivation: Content & Process Theories" at bounding box center [486, 180] width 896 height 106
click at [613, 227] on div "Theories of Motivation: Content & Process Theories" at bounding box center [486, 180] width 896 height 106
drag, startPoint x: 575, startPoint y: 209, endPoint x: 14, endPoint y: 131, distance: 565.9
click at [14, 131] on div "Article #MANAGINGUP Theories of Motivation: Content & Process Theories BY The H…" at bounding box center [486, 201] width 968 height 263
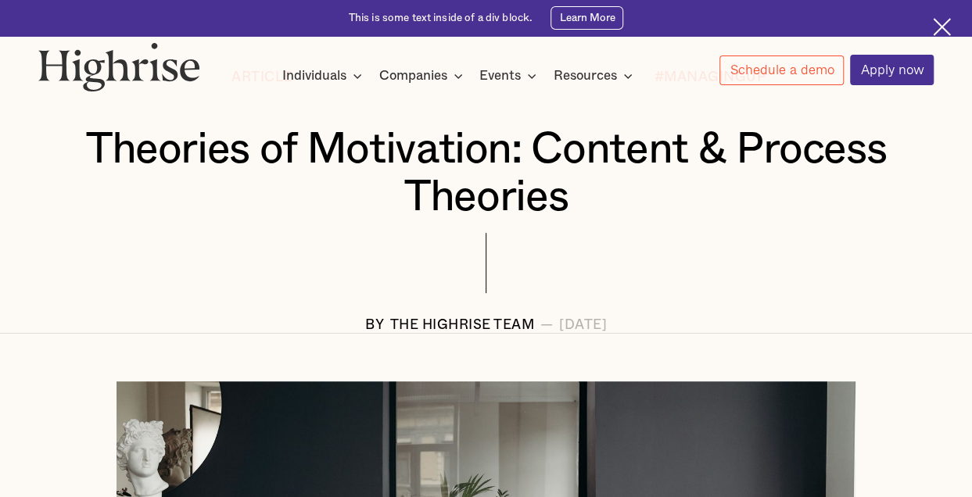
click at [138, 252] on div at bounding box center [486, 275] width 896 height 84
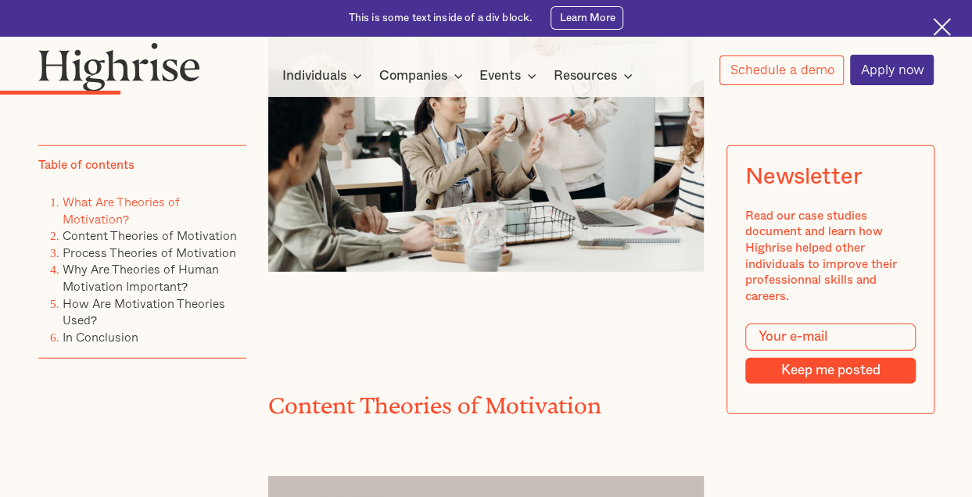
scroll to position [1920, 0]
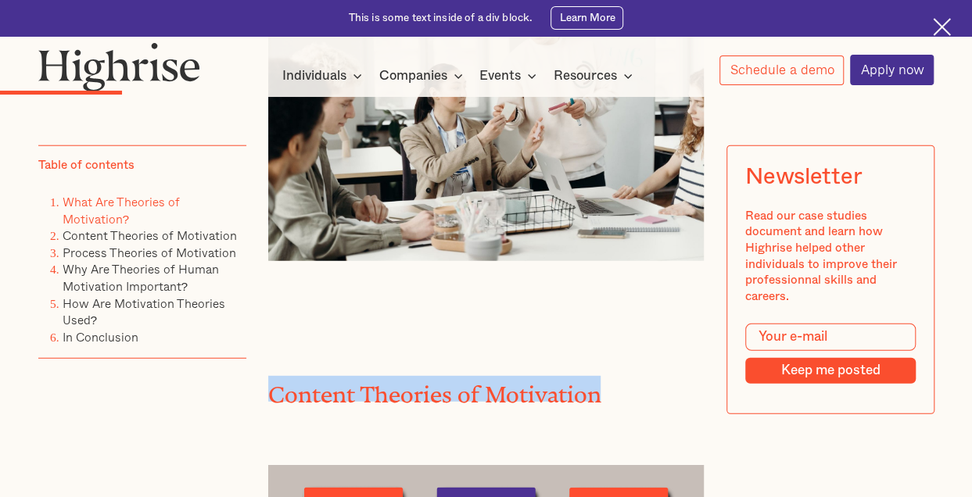
drag, startPoint x: 264, startPoint y: 378, endPoint x: 648, endPoint y: 365, distance: 384.0
click at [648, 376] on h2 "Content Theories of Motivation" at bounding box center [485, 389] width 435 height 26
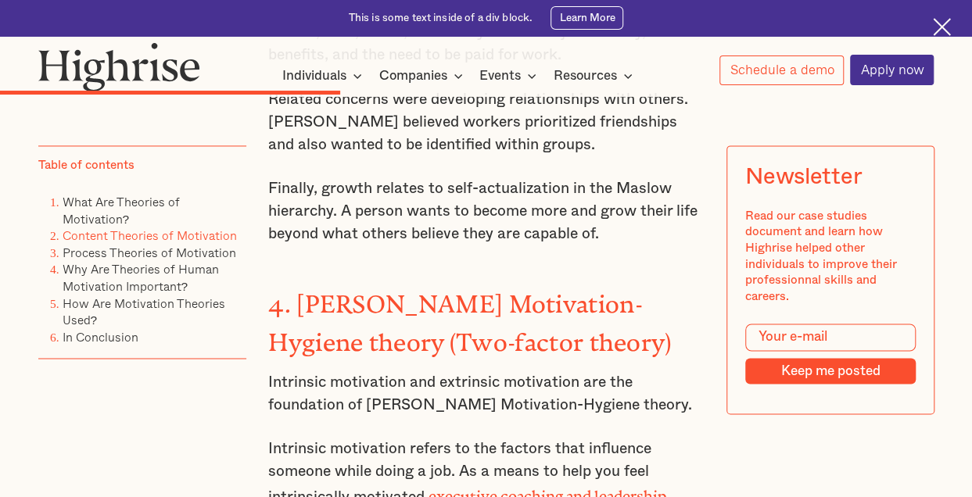
scroll to position [4004, 0]
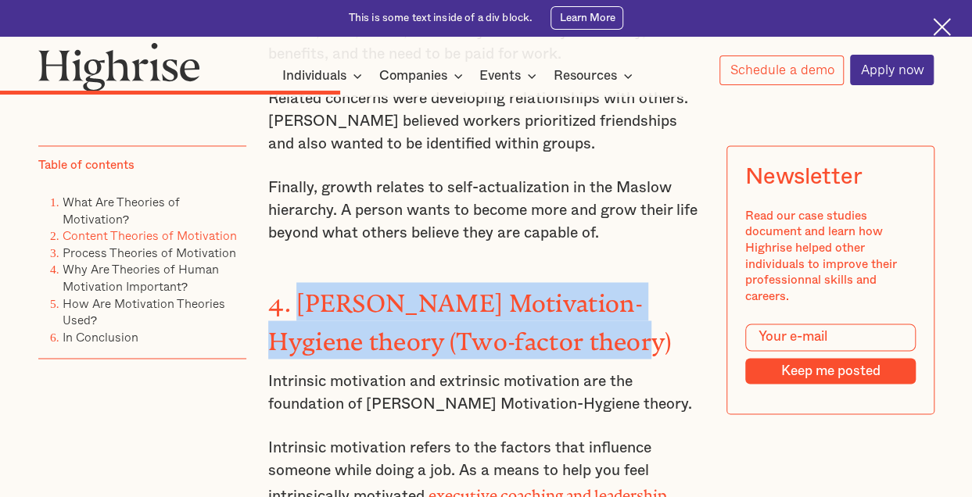
drag, startPoint x: 301, startPoint y: 230, endPoint x: 594, endPoint y: 265, distance: 295.2
click at [594, 282] on h3 "4. [PERSON_NAME] Motivation-Hygiene theory (Two-factor theory)" at bounding box center [485, 320] width 435 height 76
drag, startPoint x: 573, startPoint y: 270, endPoint x: 298, endPoint y: 235, distance: 277.3
click at [298, 289] on strong "4. [PERSON_NAME] Motivation-Hygiene theory (Two-factor theory)" at bounding box center [469, 316] width 403 height 54
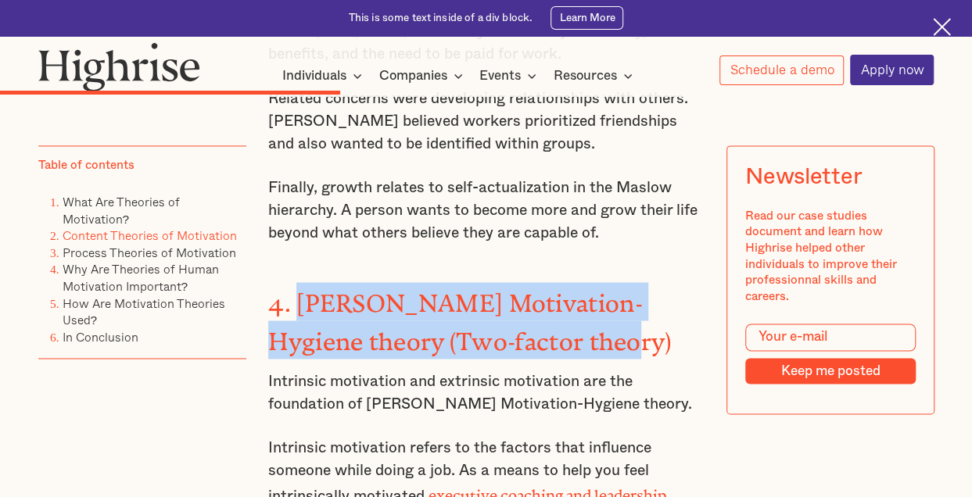
click at [298, 289] on strong "4. [PERSON_NAME] Motivation-Hygiene theory (Two-factor theory)" at bounding box center [469, 316] width 403 height 54
drag, startPoint x: 298, startPoint y: 235, endPoint x: 584, endPoint y: 274, distance: 288.7
click at [584, 282] on h3 "4. [PERSON_NAME] Motivation-Hygiene theory (Two-factor theory)" at bounding box center [485, 320] width 435 height 76
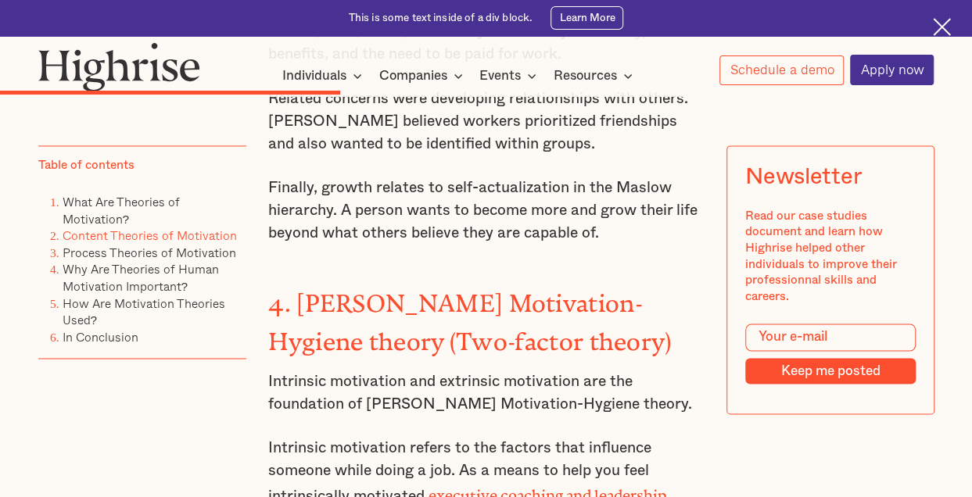
click at [447, 436] on p "Intrinsic motivation refers to the factors that influence someone while doing a…" at bounding box center [485, 496] width 435 height 120
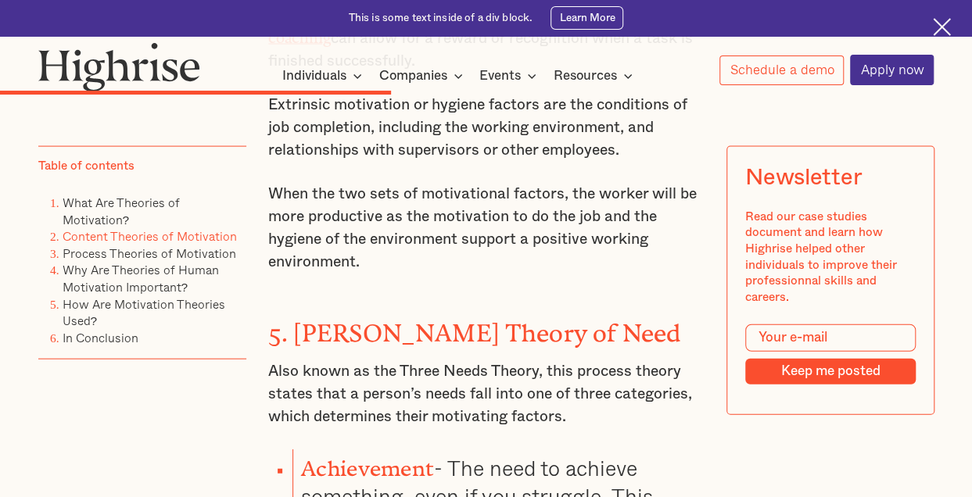
scroll to position [4485, 0]
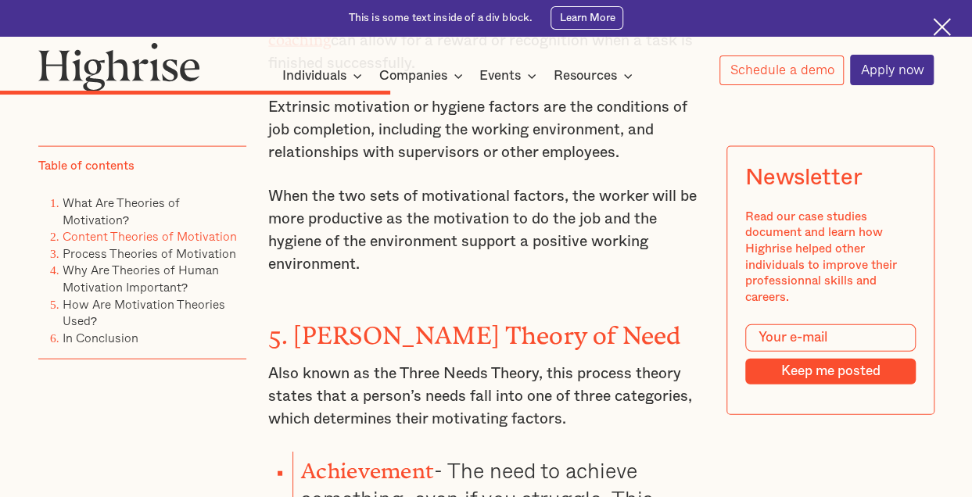
drag, startPoint x: 293, startPoint y: 252, endPoint x: 610, endPoint y: 324, distance: 325.4
click at [610, 363] on p "Also known as the Three Needs Theory, this process theory states that a person’…" at bounding box center [485, 397] width 435 height 68
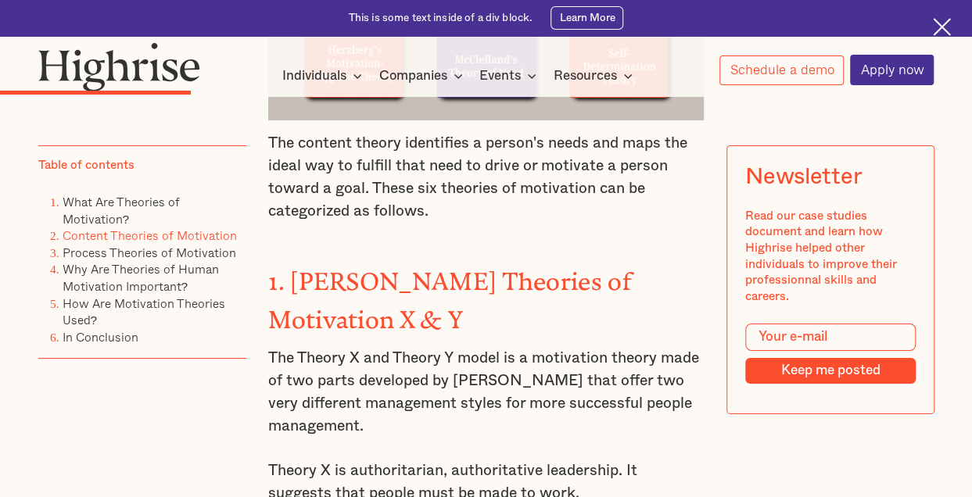
scroll to position [2574, 0]
drag, startPoint x: 266, startPoint y: 136, endPoint x: 458, endPoint y: 211, distance: 206.4
click at [458, 211] on p "The content theory identifies a person's needs and maps the ideal way to fulfil…" at bounding box center [485, 178] width 435 height 91
copy p "The content theory identifies a person's needs and maps the ideal way to fulfil…"
drag, startPoint x: 292, startPoint y: 267, endPoint x: 392, endPoint y: 408, distance: 173.3
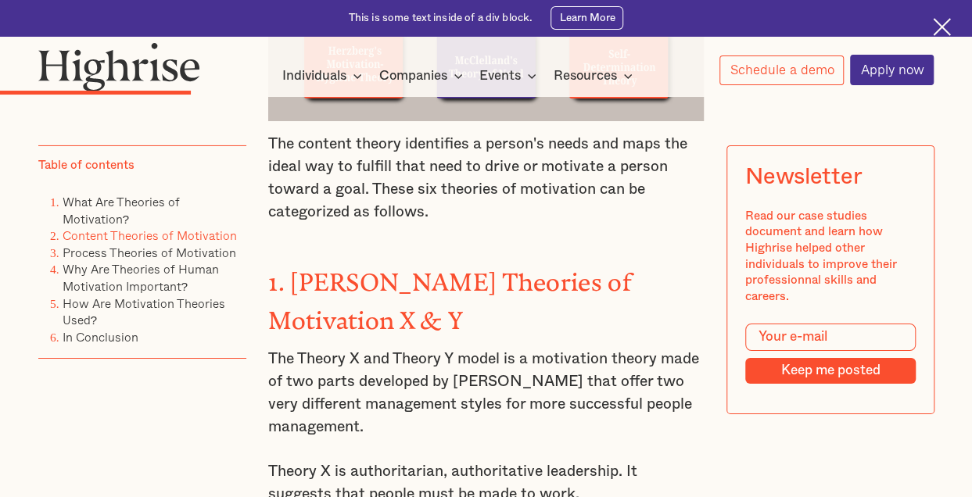
copy div "[PERSON_NAME] Theories of Motivation X & Y The Theory X and Theory Y model is a…"
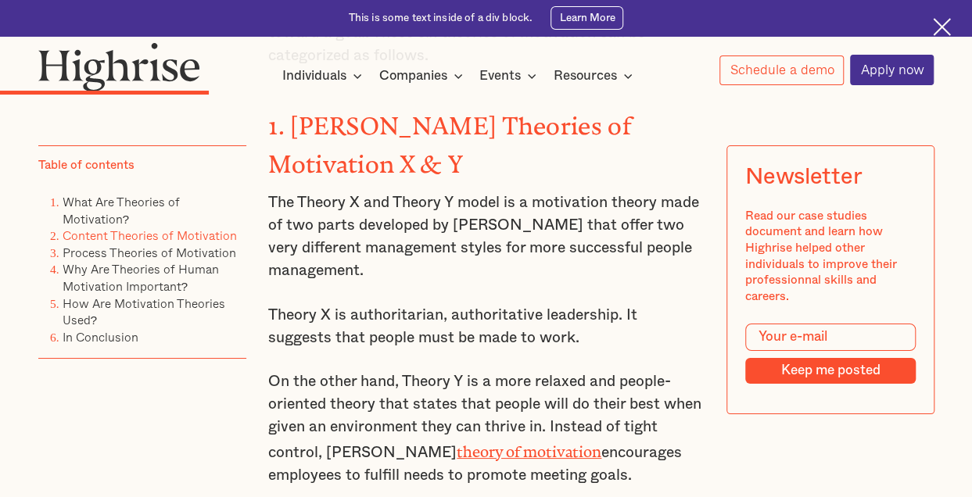
scroll to position [2749, 0]
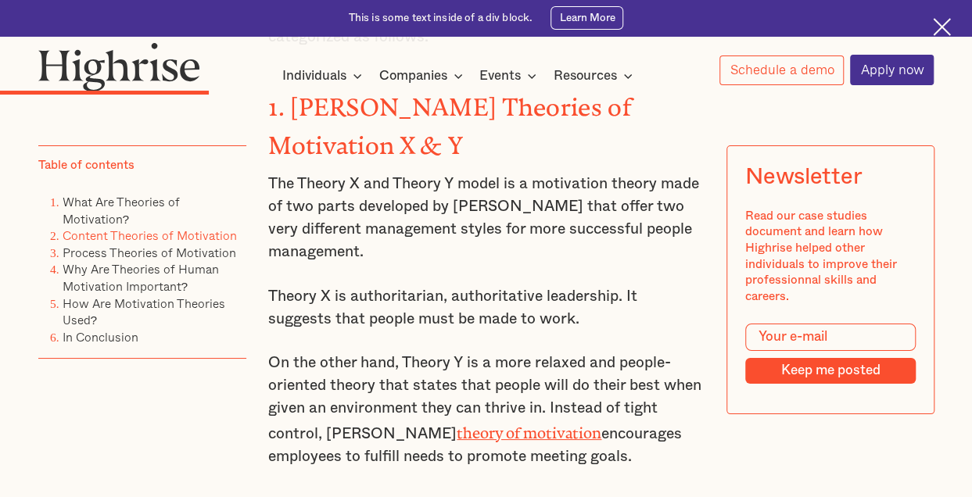
drag, startPoint x: 266, startPoint y: 283, endPoint x: 643, endPoint y: 439, distance: 407.9
copy div "Theory X is authoritarian, authoritative leadership. It suggests that people mu…"
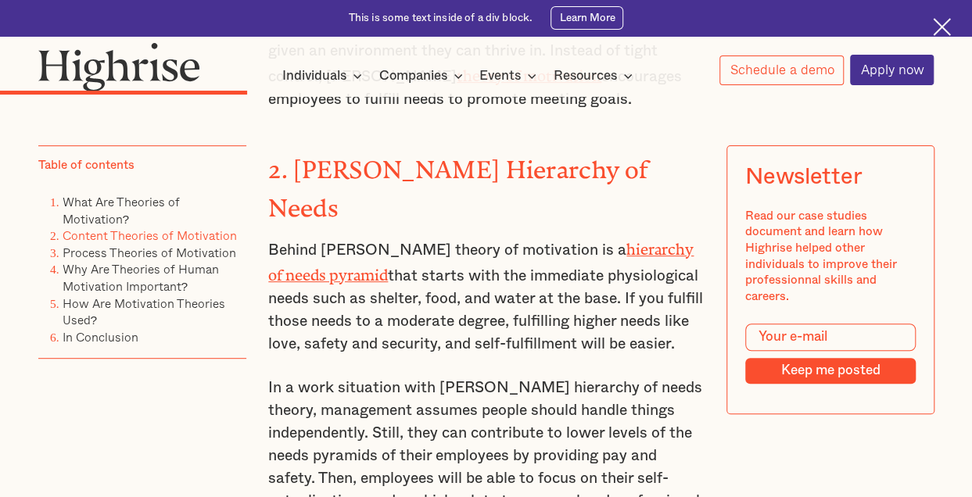
scroll to position [3099, 0]
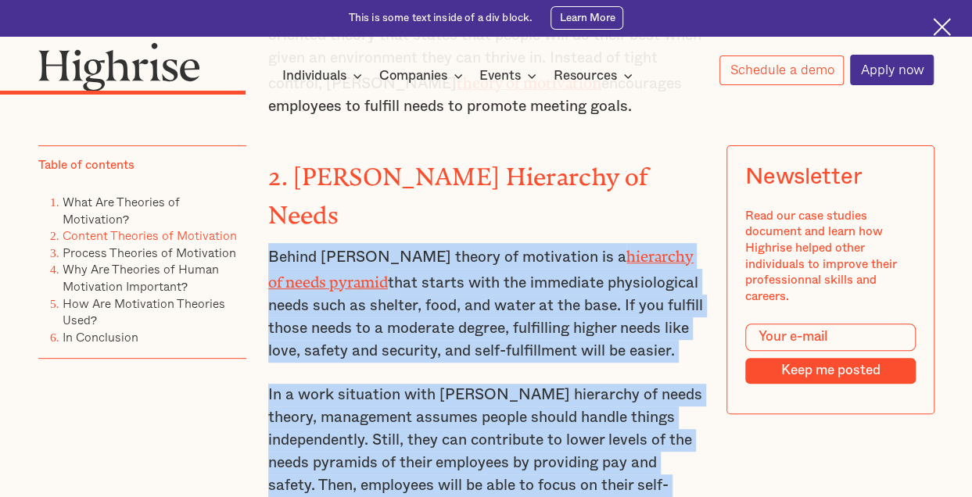
drag, startPoint x: 269, startPoint y: 197, endPoint x: 510, endPoint y: 470, distance: 363.8
copy div "Behind [PERSON_NAME] theory of motivation is a hierarchy of needs pyramid that …"
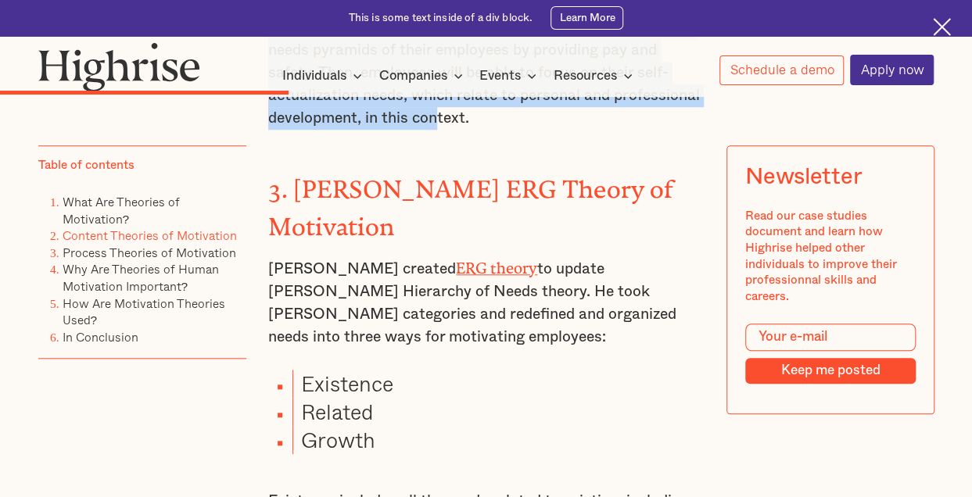
scroll to position [3510, 0]
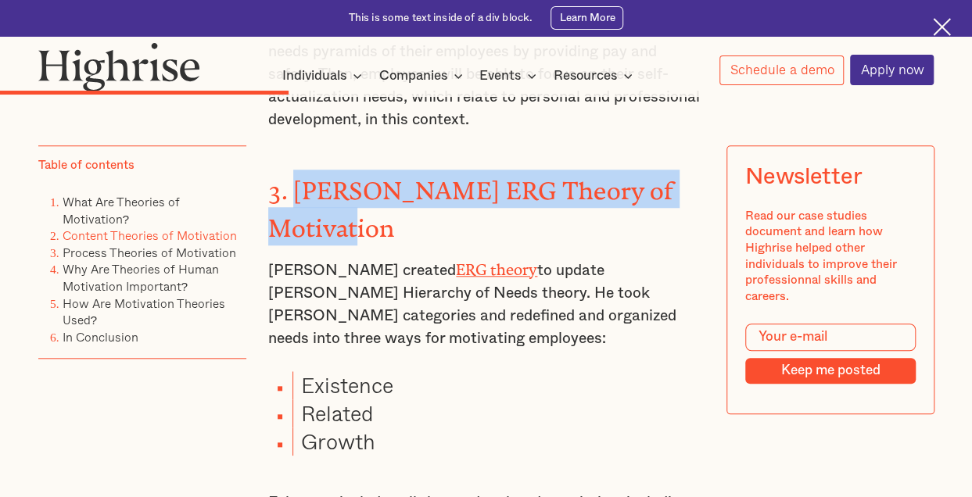
drag, startPoint x: 391, startPoint y: 162, endPoint x: 297, endPoint y: 127, distance: 99.9
click at [297, 177] on strong "3. [PERSON_NAME] ERG Theory of Motivation" at bounding box center [470, 204] width 405 height 54
drag, startPoint x: 270, startPoint y: 192, endPoint x: 586, endPoint y: 475, distance: 424.5
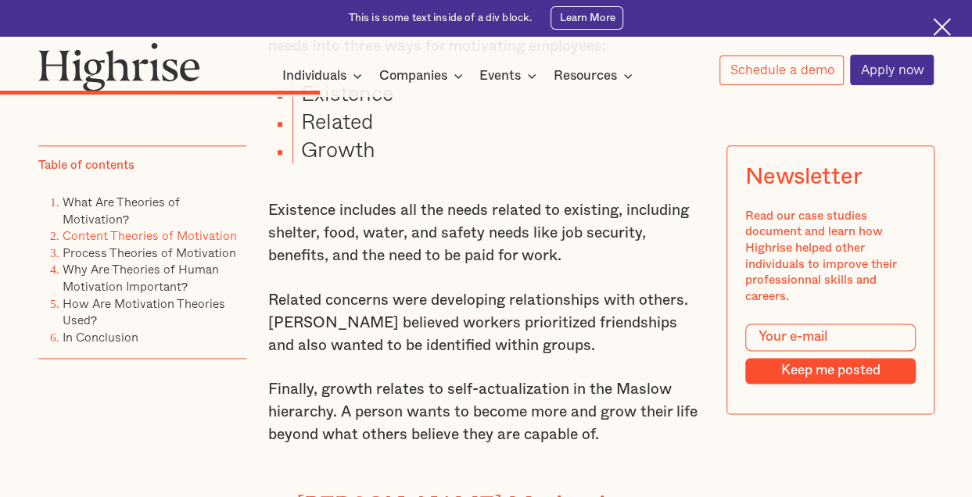
scroll to position [3812, 0]
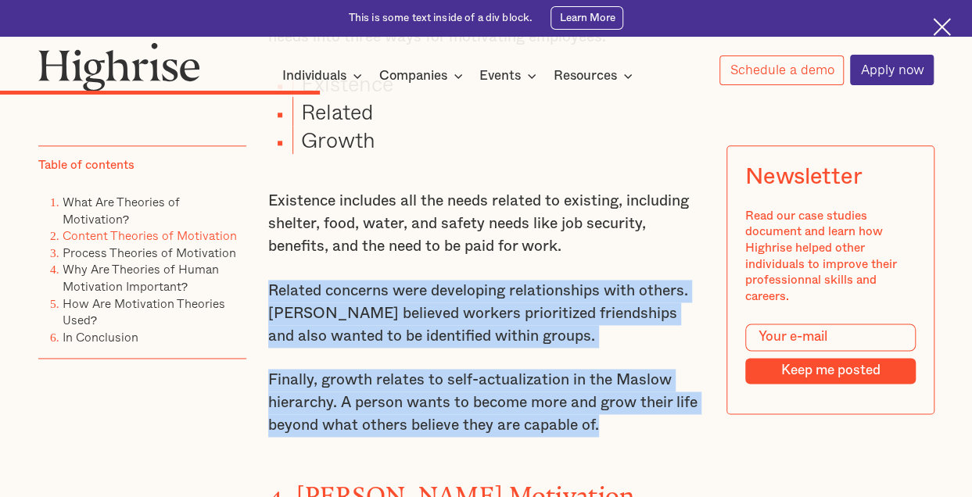
drag, startPoint x: 267, startPoint y: 222, endPoint x: 602, endPoint y: 360, distance: 362.4
click at [602, 360] on div "Content Theories of Motivation The content theory identifies a person's needs a…" at bounding box center [485, 217] width 435 height 3562
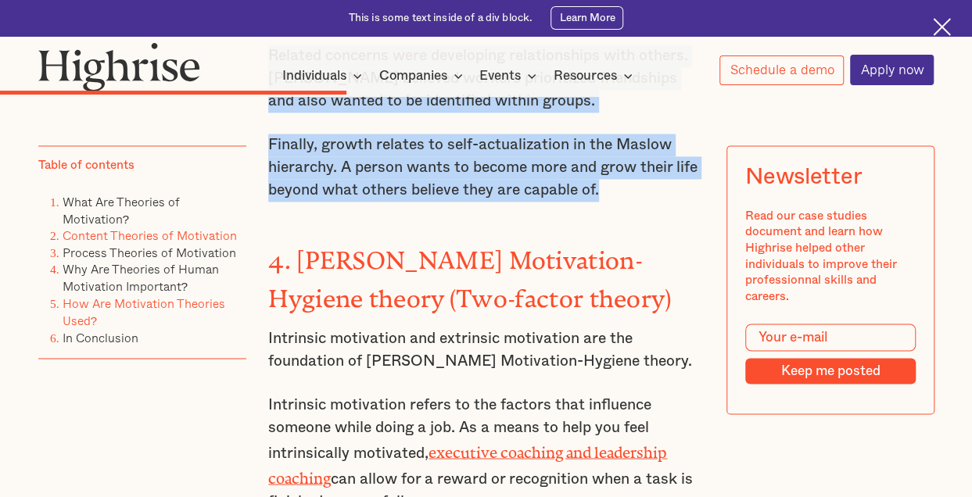
scroll to position [4066, 0]
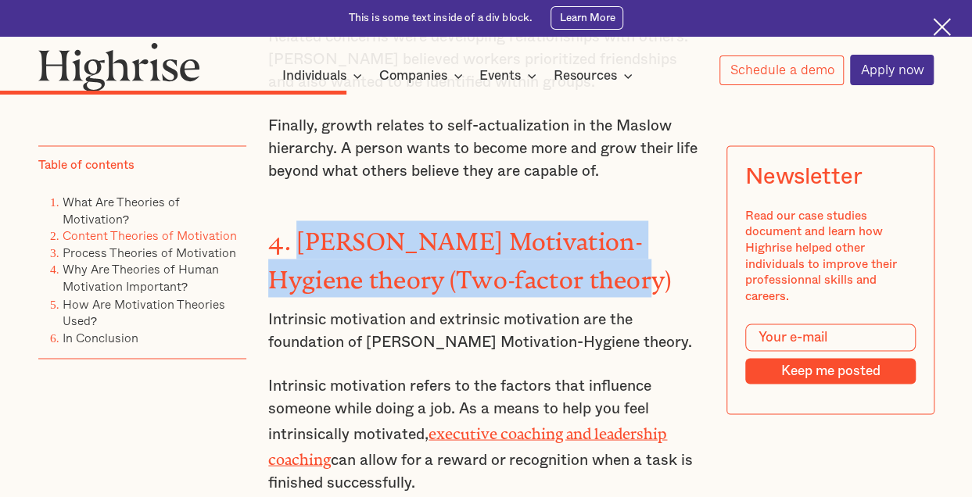
drag, startPoint x: 298, startPoint y: 164, endPoint x: 576, endPoint y: 199, distance: 280.5
click at [576, 227] on strong "4. [PERSON_NAME] Motivation-Hygiene theory (Two-factor theory)" at bounding box center [469, 254] width 403 height 54
drag, startPoint x: 266, startPoint y: 238, endPoint x: 454, endPoint y: 404, distance: 250.9
